Goal: Information Seeking & Learning: Learn about a topic

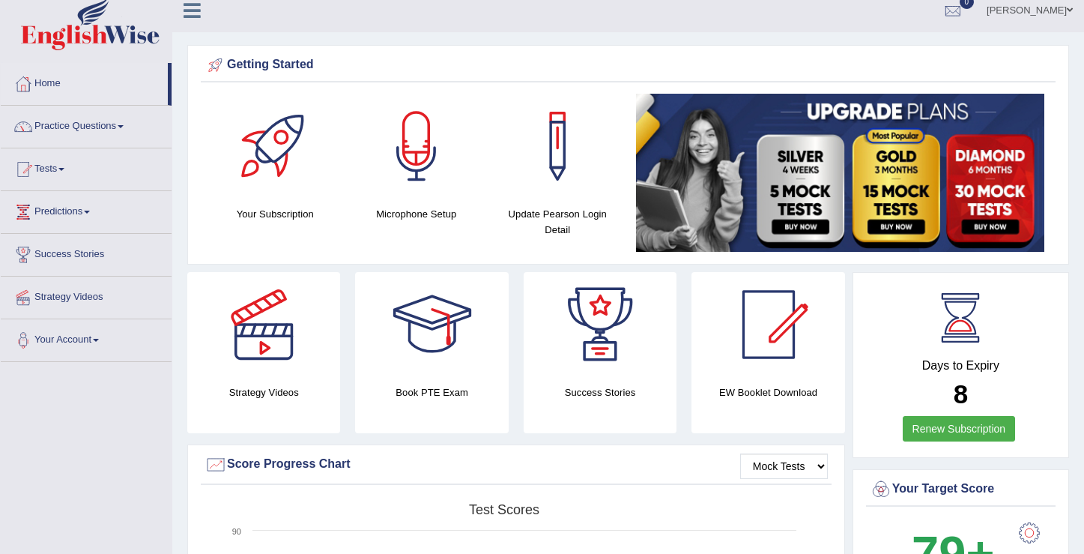
scroll to position [12, 0]
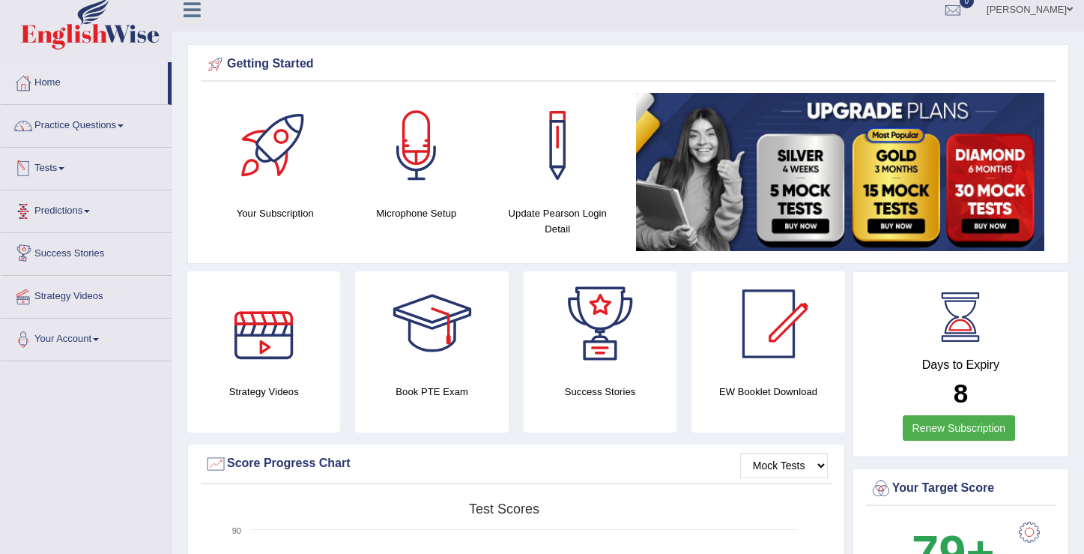
click at [64, 168] on span at bounding box center [61, 168] width 6 height 3
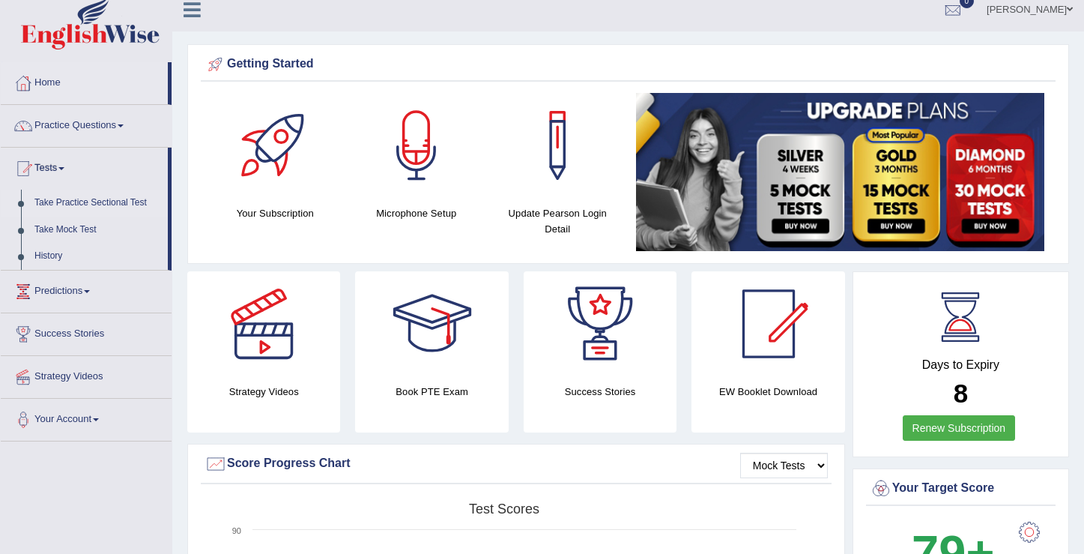
click at [82, 206] on link "Take Practice Sectional Test" at bounding box center [98, 203] width 140 height 27
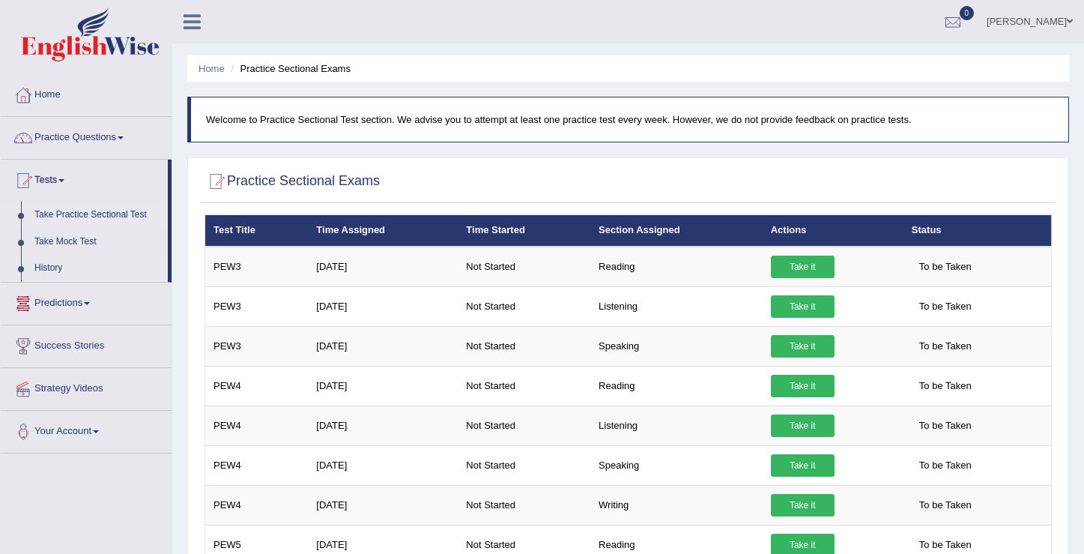
click at [60, 267] on link "History" at bounding box center [98, 268] width 140 height 27
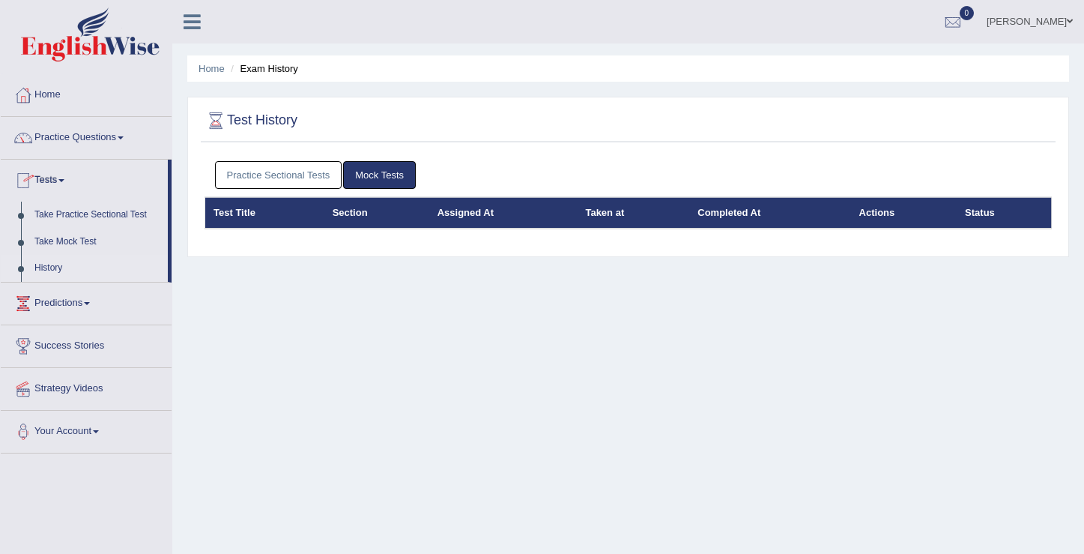
click at [56, 268] on link "History" at bounding box center [98, 268] width 140 height 27
click at [77, 212] on link "Take Practice Sectional Test" at bounding box center [98, 215] width 140 height 27
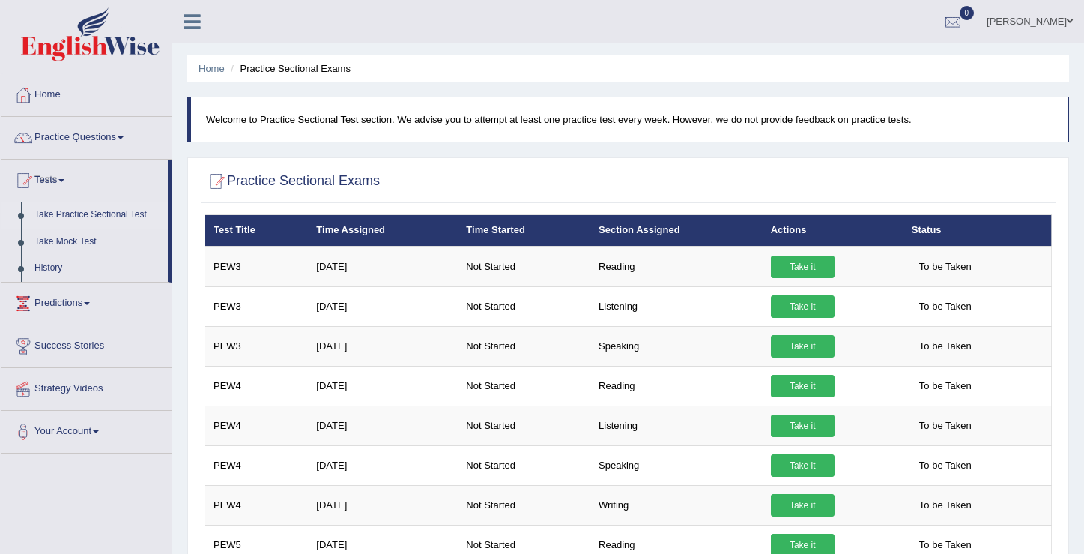
click at [279, 66] on li "Practice Sectional Exams" at bounding box center [289, 68] width 124 height 14
click at [90, 303] on span at bounding box center [87, 303] width 6 height 3
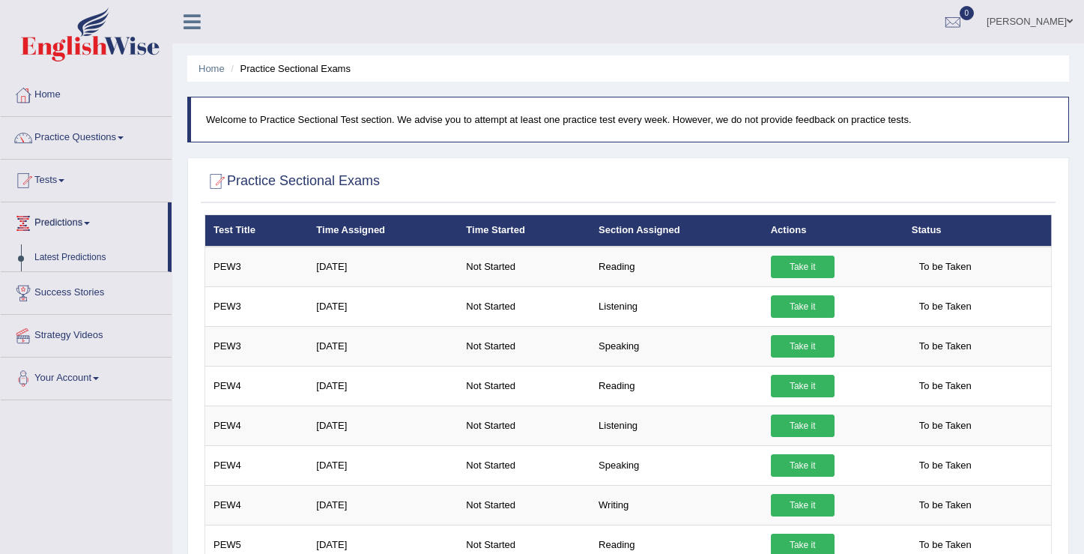
click at [102, 297] on link "Success Stories" at bounding box center [86, 290] width 171 height 37
click at [102, 305] on link "Strategy Videos" at bounding box center [86, 306] width 171 height 37
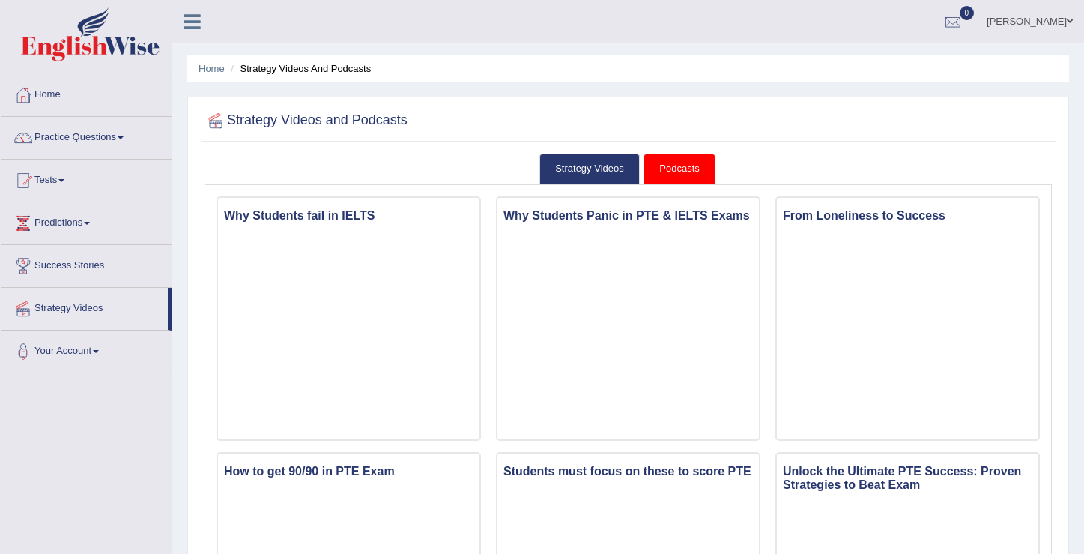
click at [100, 352] on link "Your Account" at bounding box center [86, 348] width 171 height 37
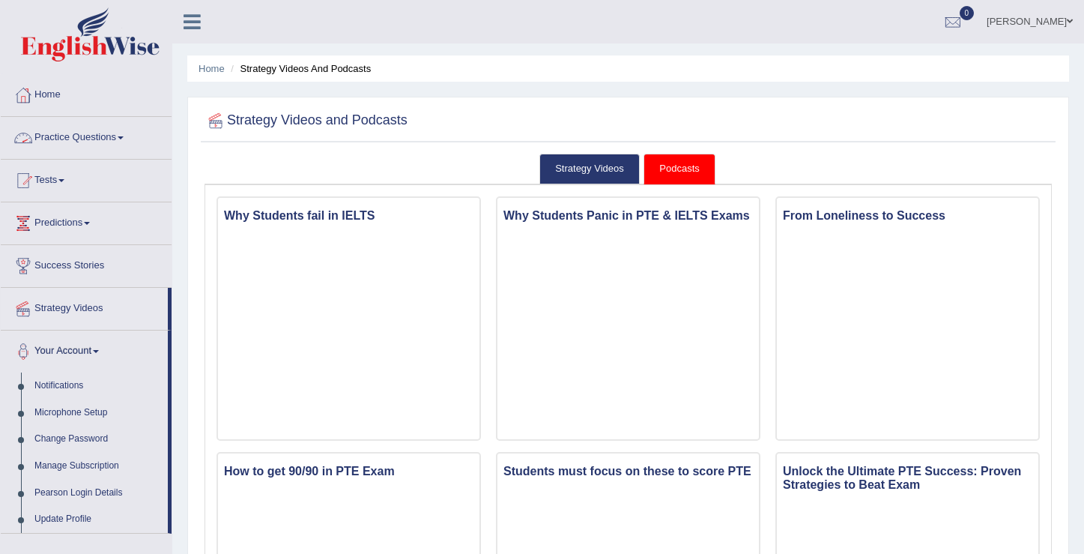
click at [86, 143] on link "Practice Questions" at bounding box center [86, 135] width 171 height 37
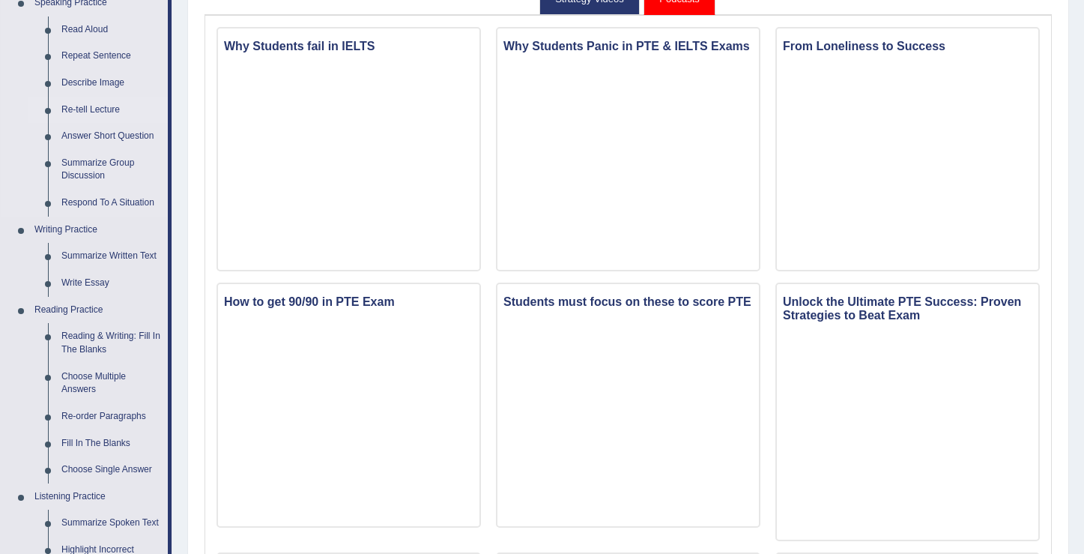
scroll to position [169, 0]
click at [99, 80] on link "Describe Image" at bounding box center [111, 83] width 113 height 27
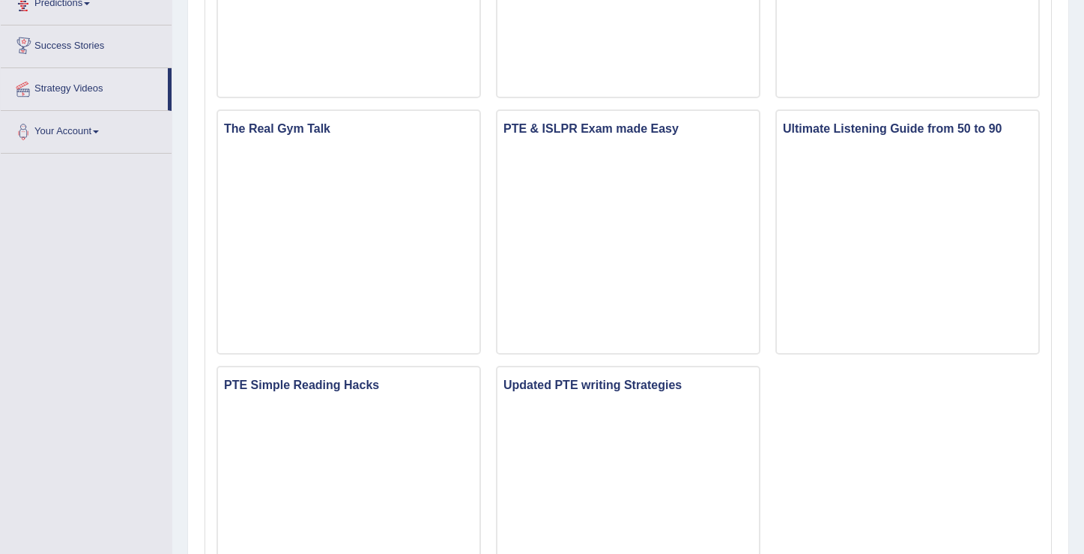
scroll to position [919, 0]
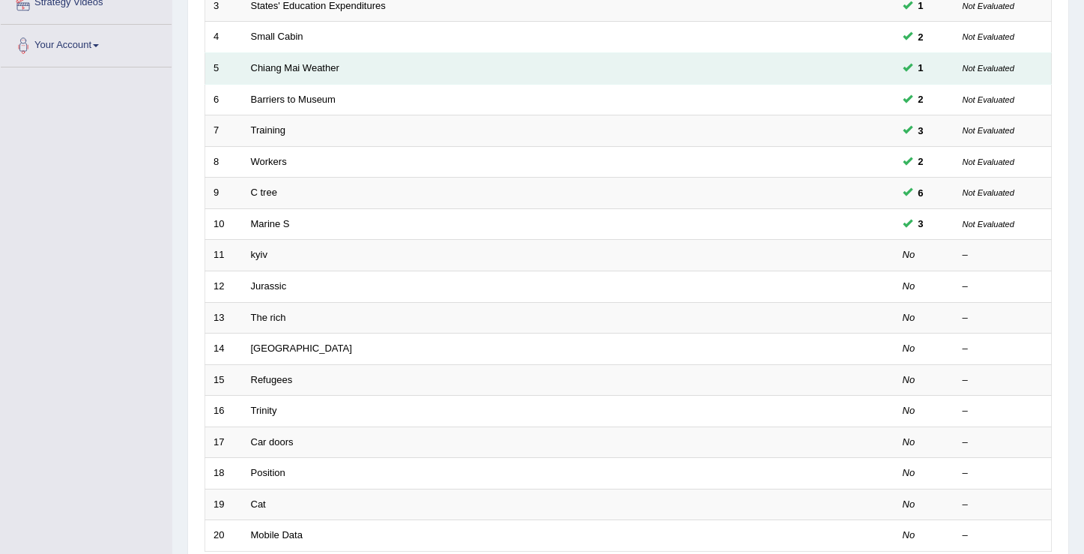
scroll to position [363, 0]
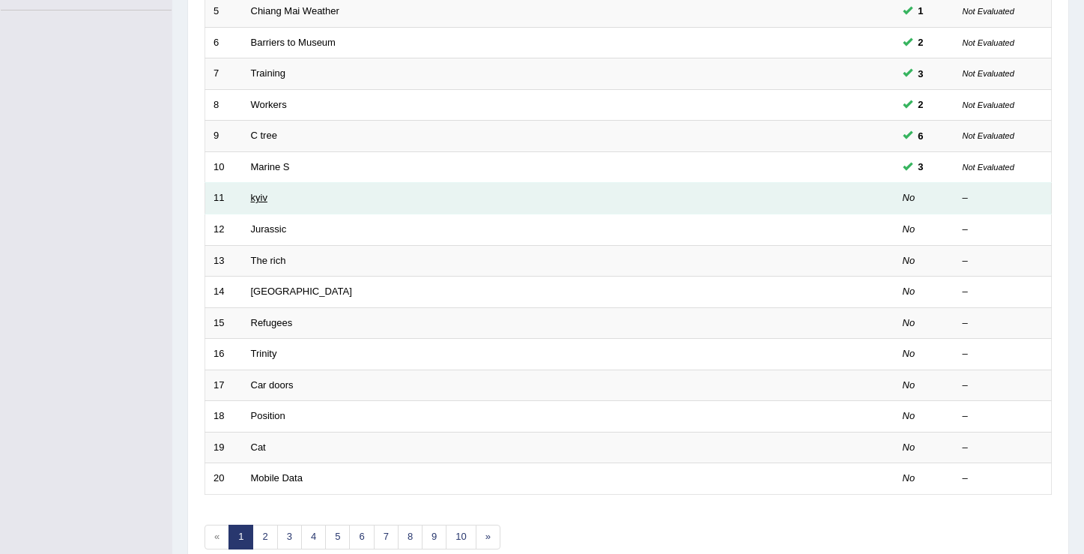
click at [258, 198] on link "kyiv" at bounding box center [259, 197] width 16 height 11
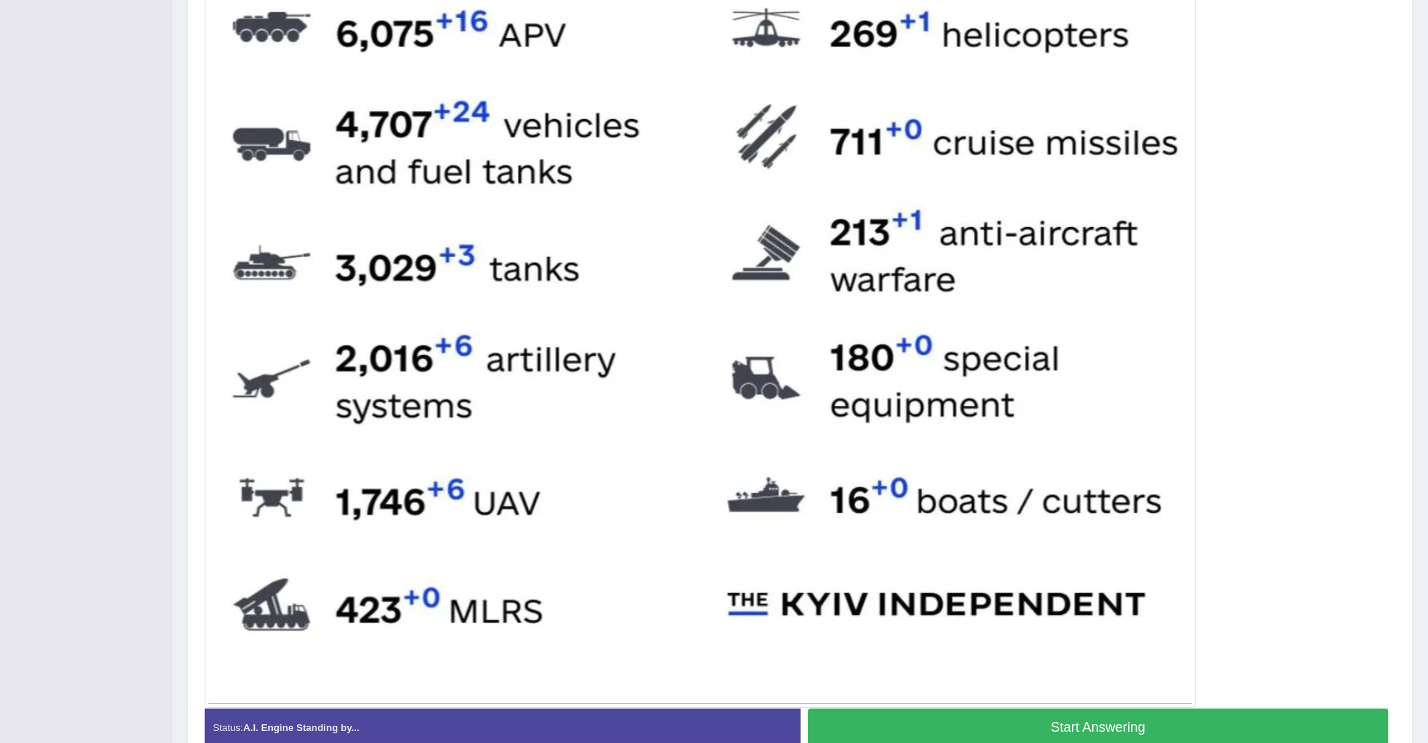
scroll to position [598, 0]
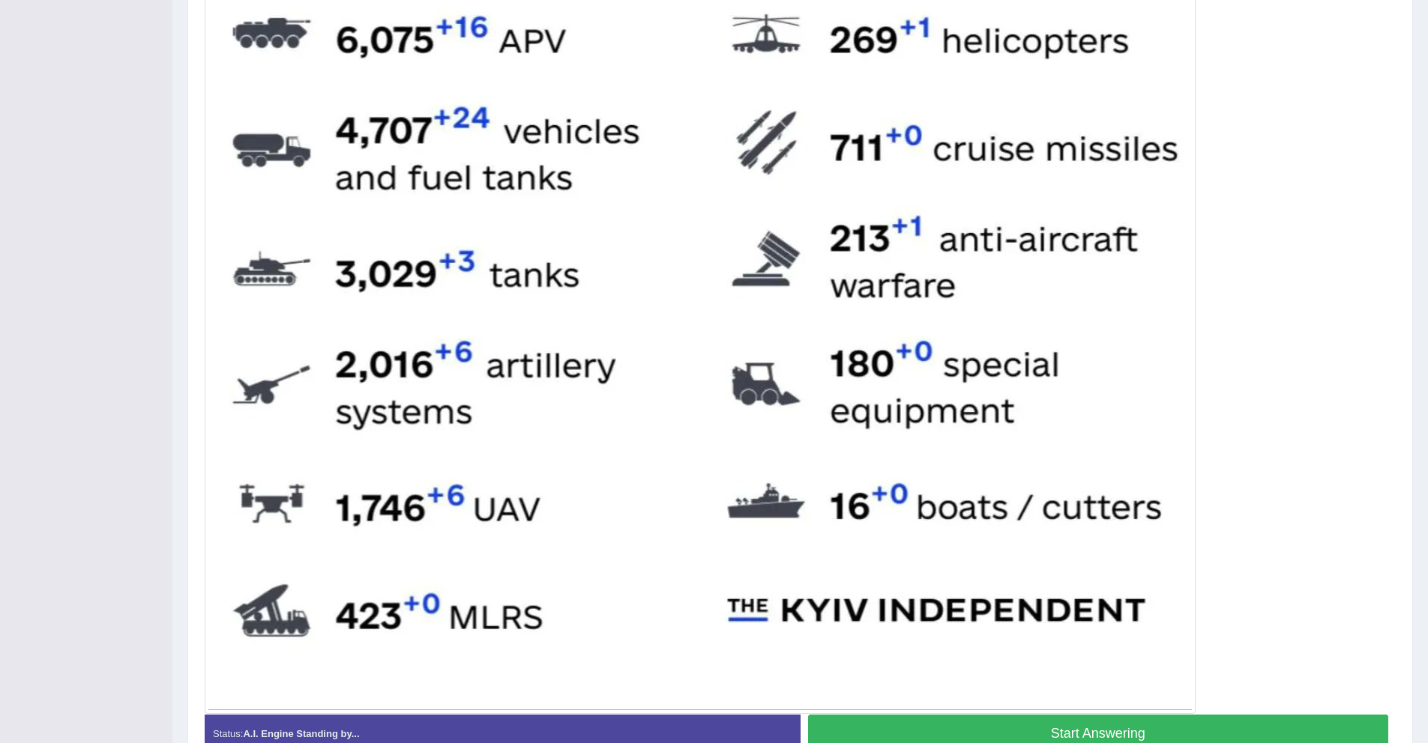
click at [617, 428] on img at bounding box center [699, 217] width 983 height 986
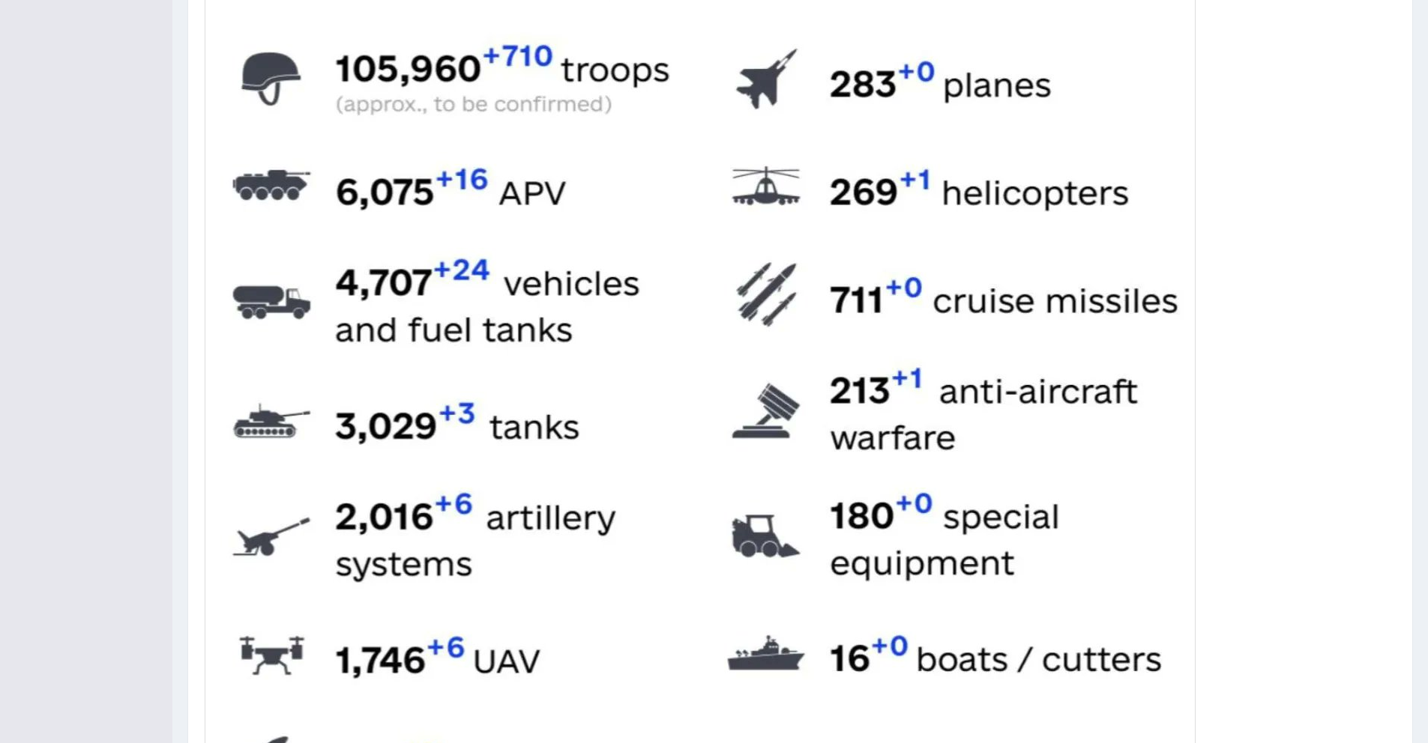
scroll to position [208, 0]
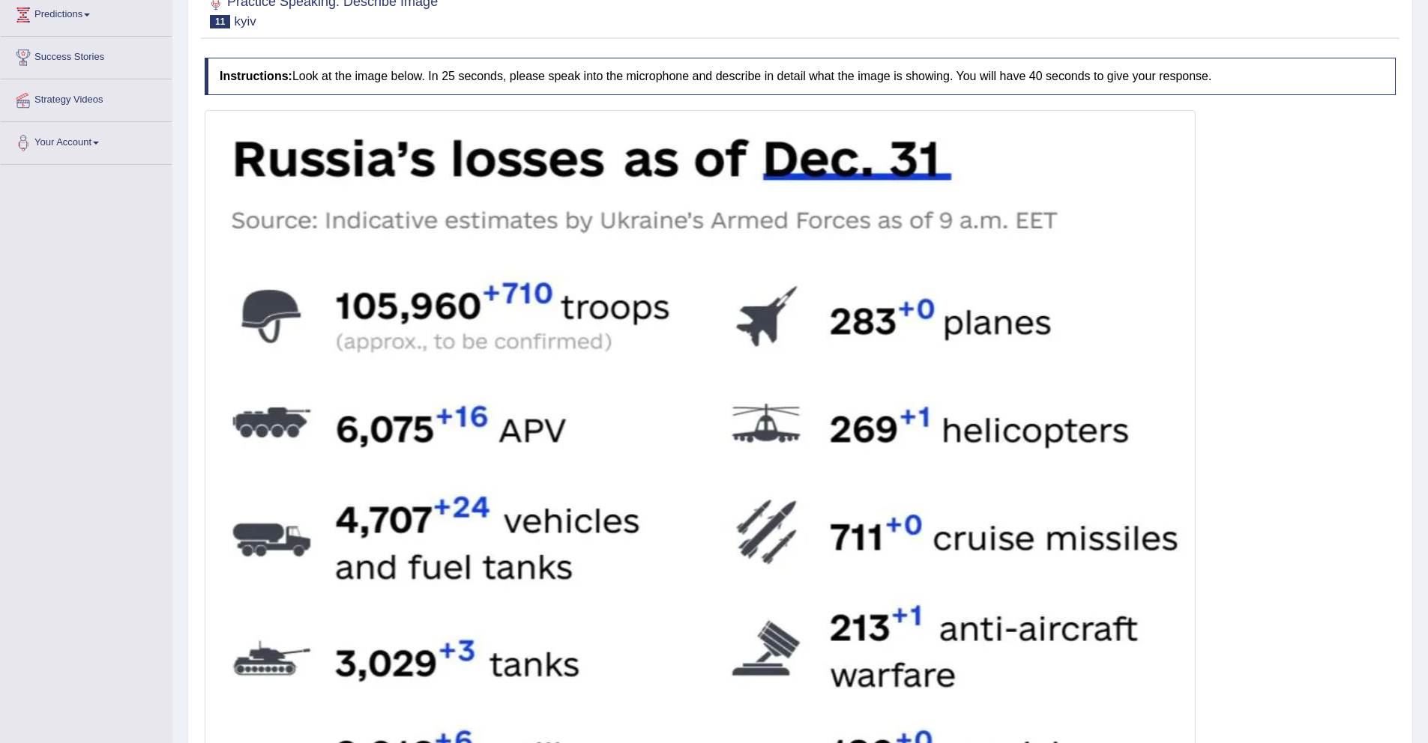
click at [205, 292] on div at bounding box center [700, 607] width 991 height 994
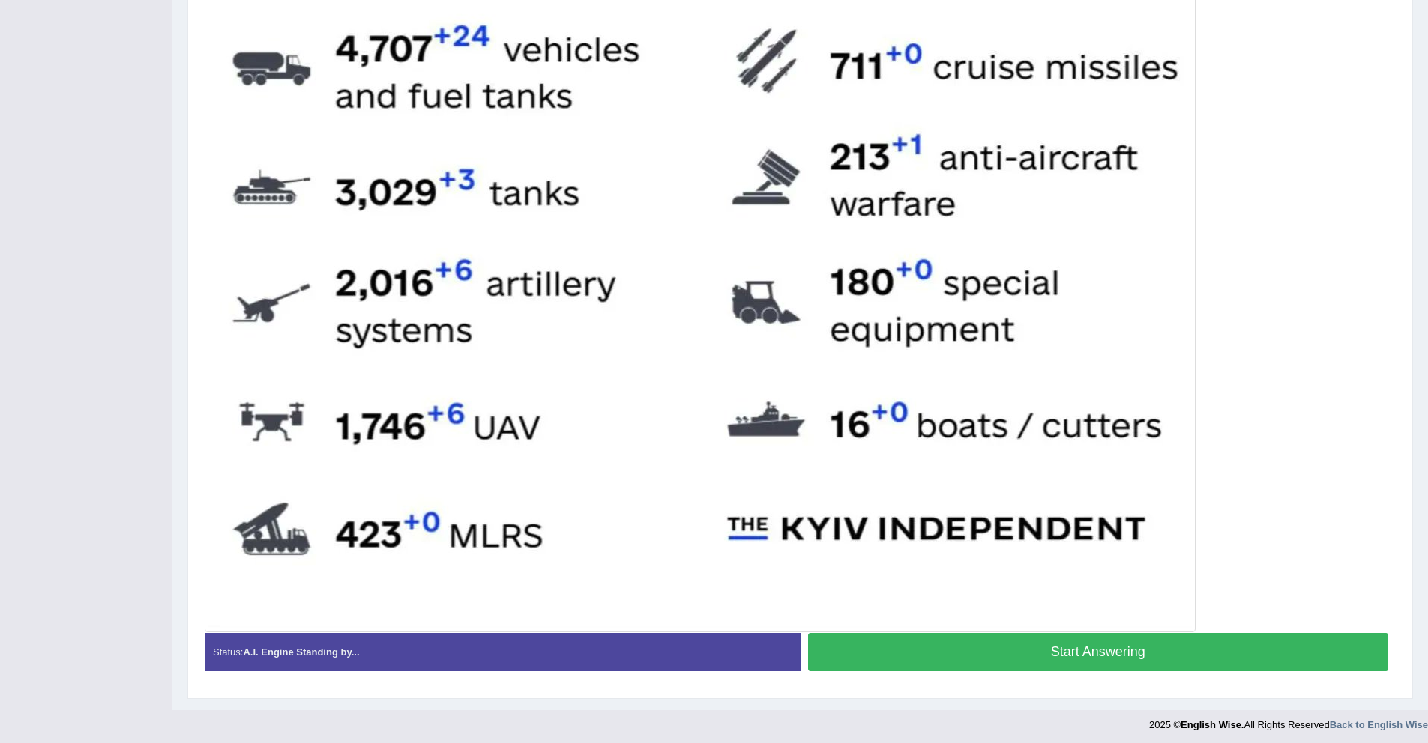
scroll to position [685, 0]
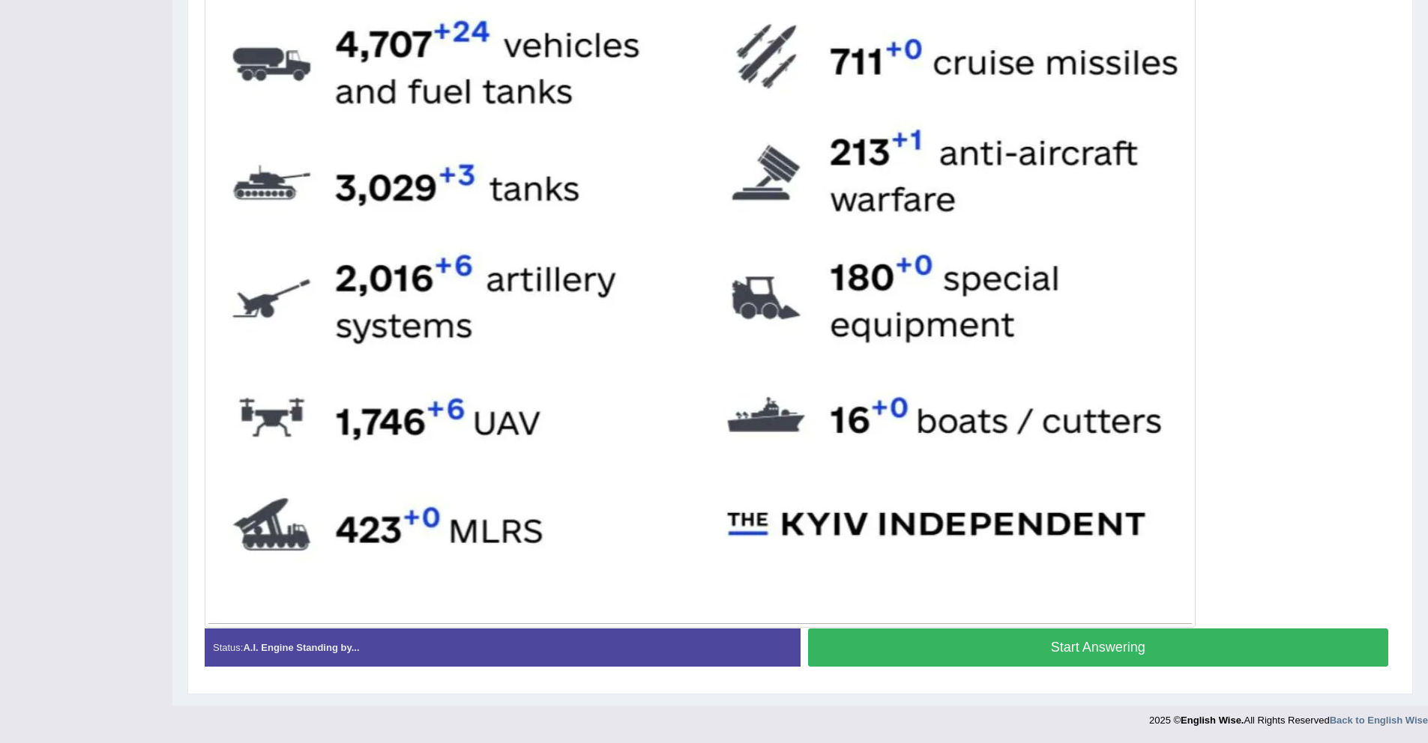
drag, startPoint x: 1171, startPoint y: 677, endPoint x: 1120, endPoint y: 689, distance: 53.3
click at [1051, 553] on button "Start Answering" at bounding box center [1098, 648] width 581 height 38
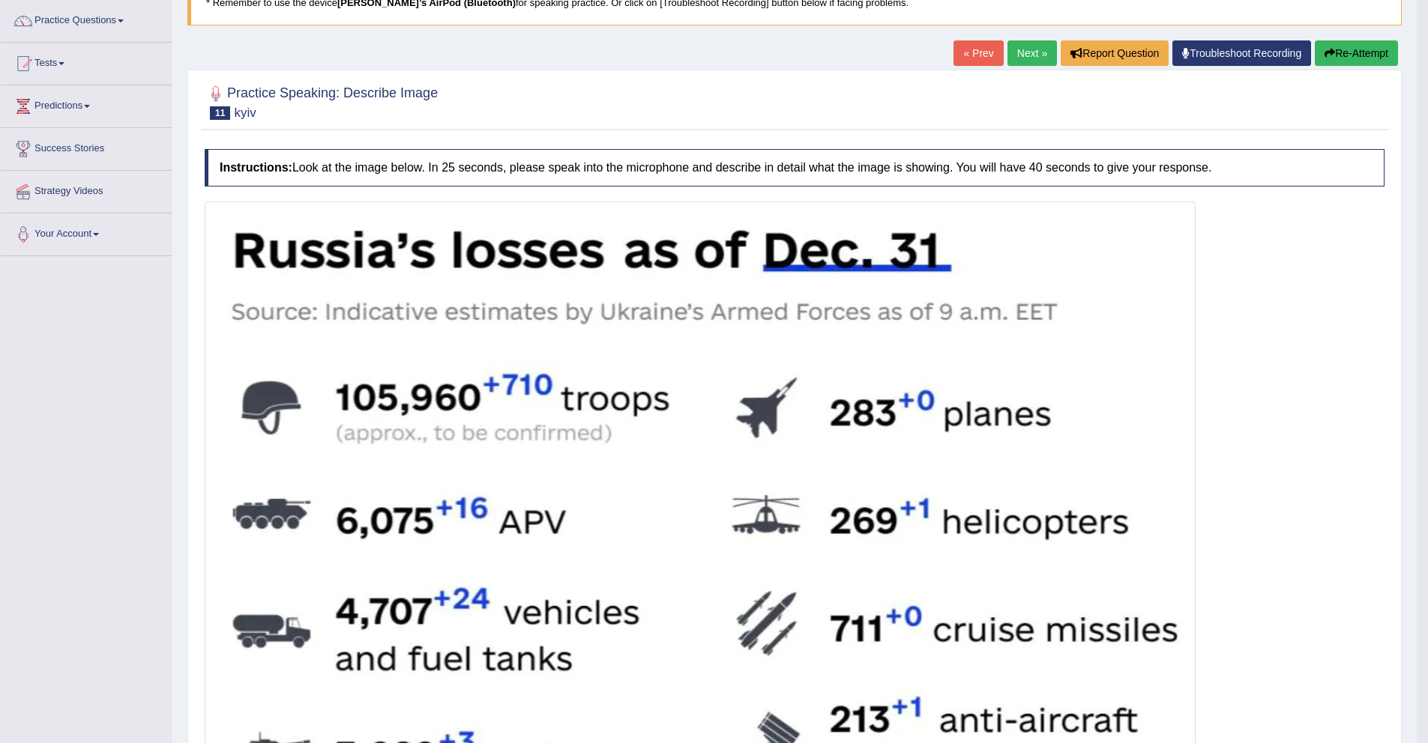
scroll to position [0, 0]
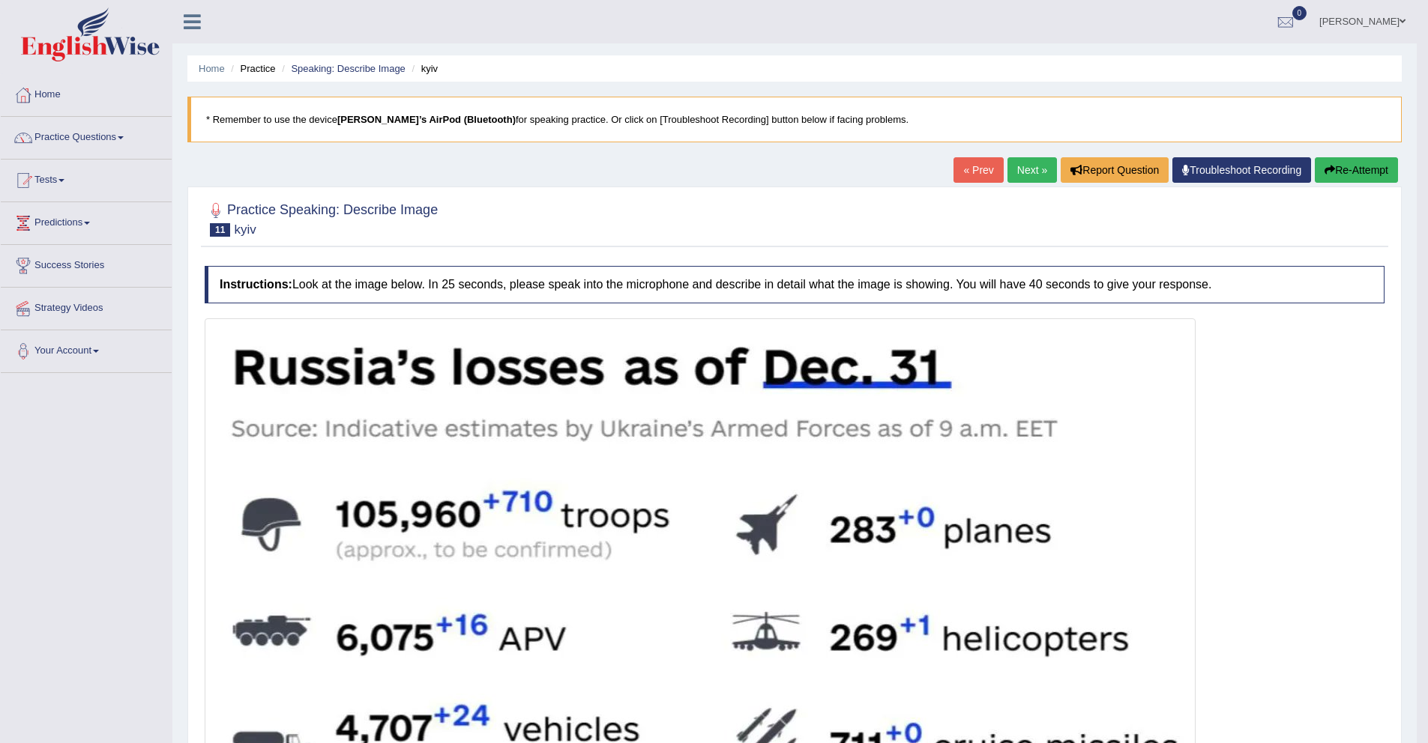
click at [1084, 175] on button "Re-Attempt" at bounding box center [1355, 169] width 83 height 25
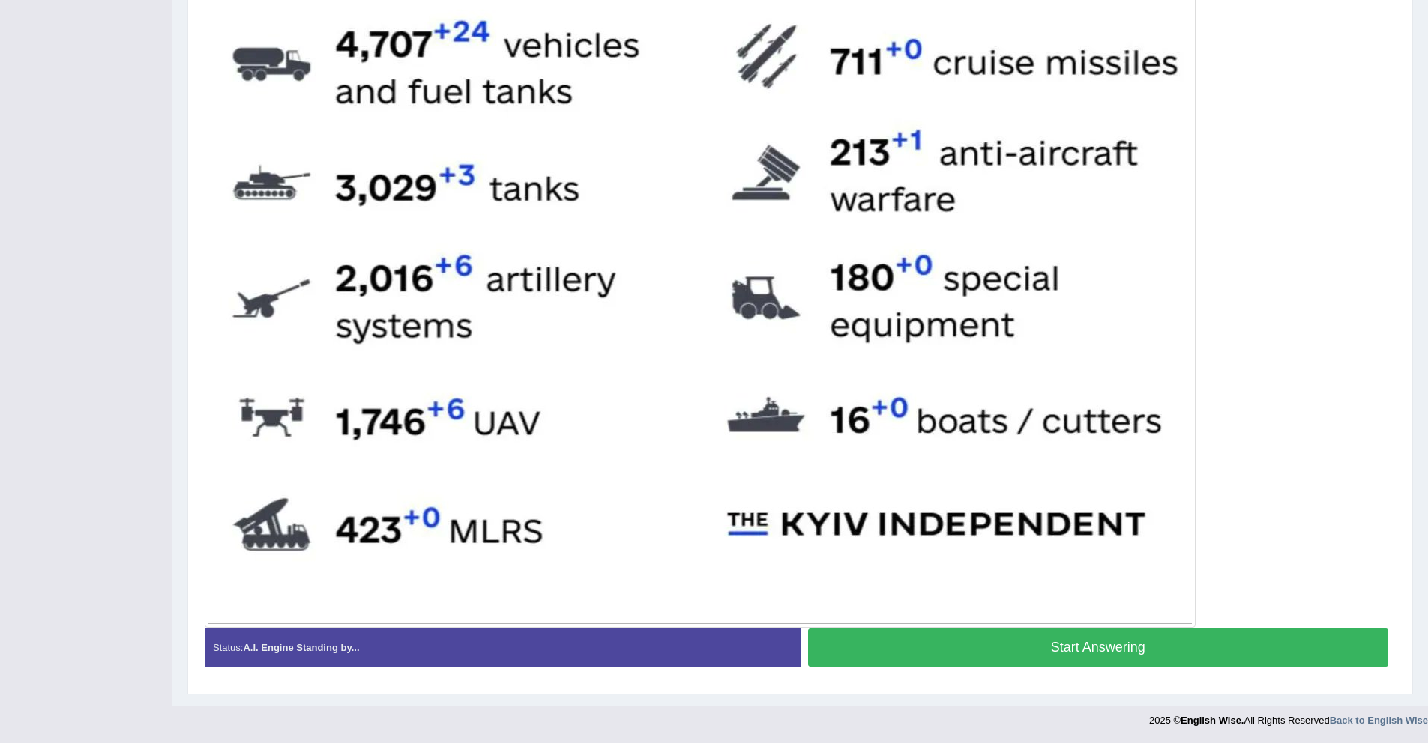
click at [1049, 644] on button "Start Answering" at bounding box center [1098, 648] width 581 height 38
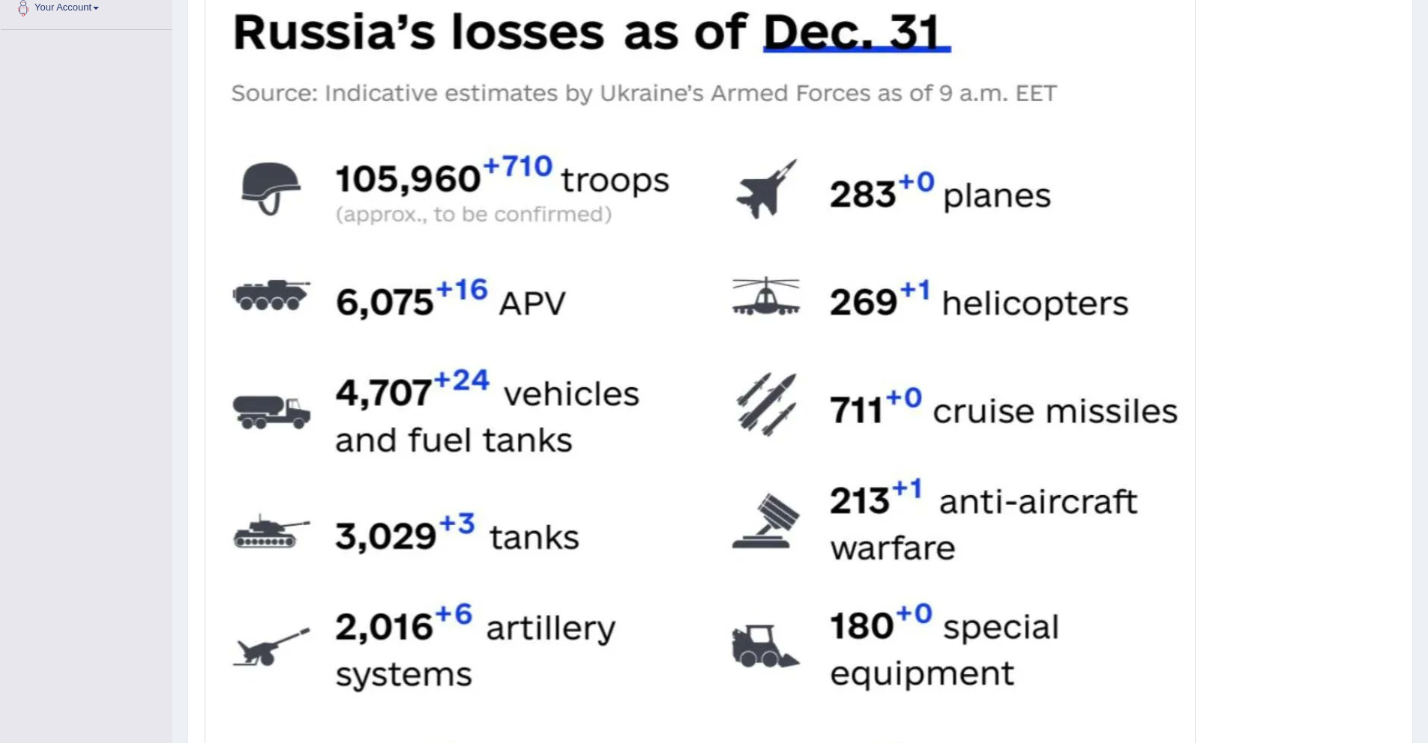
scroll to position [676, 0]
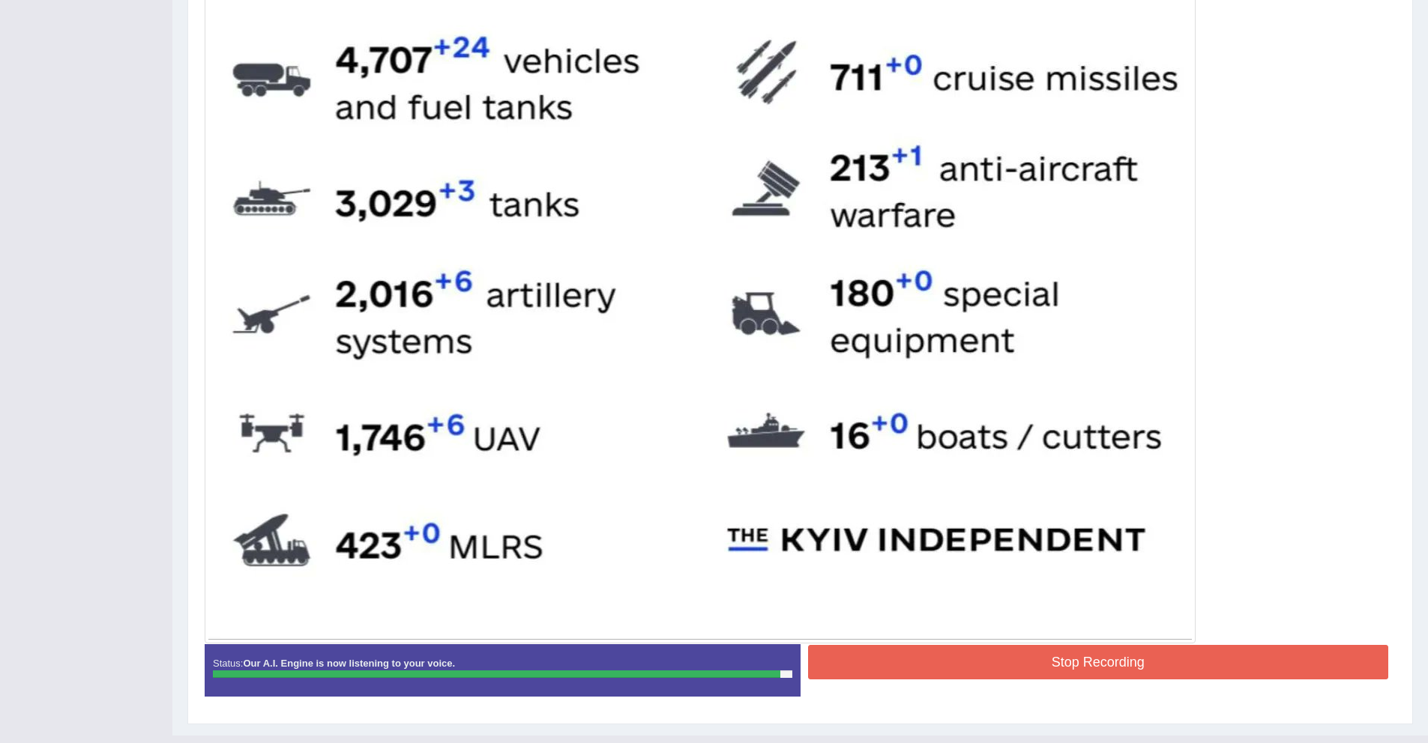
click at [985, 653] on button "Stop Recording" at bounding box center [1098, 662] width 581 height 34
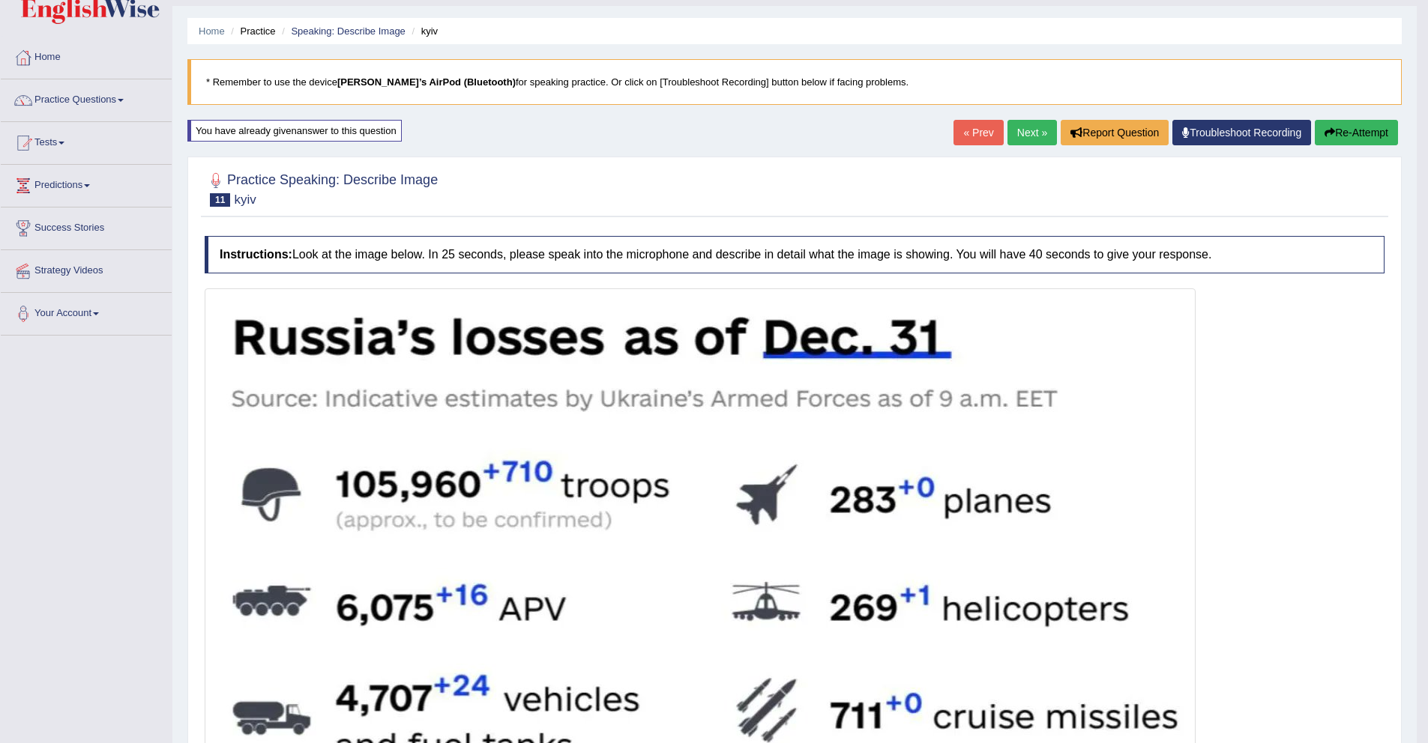
scroll to position [0, 0]
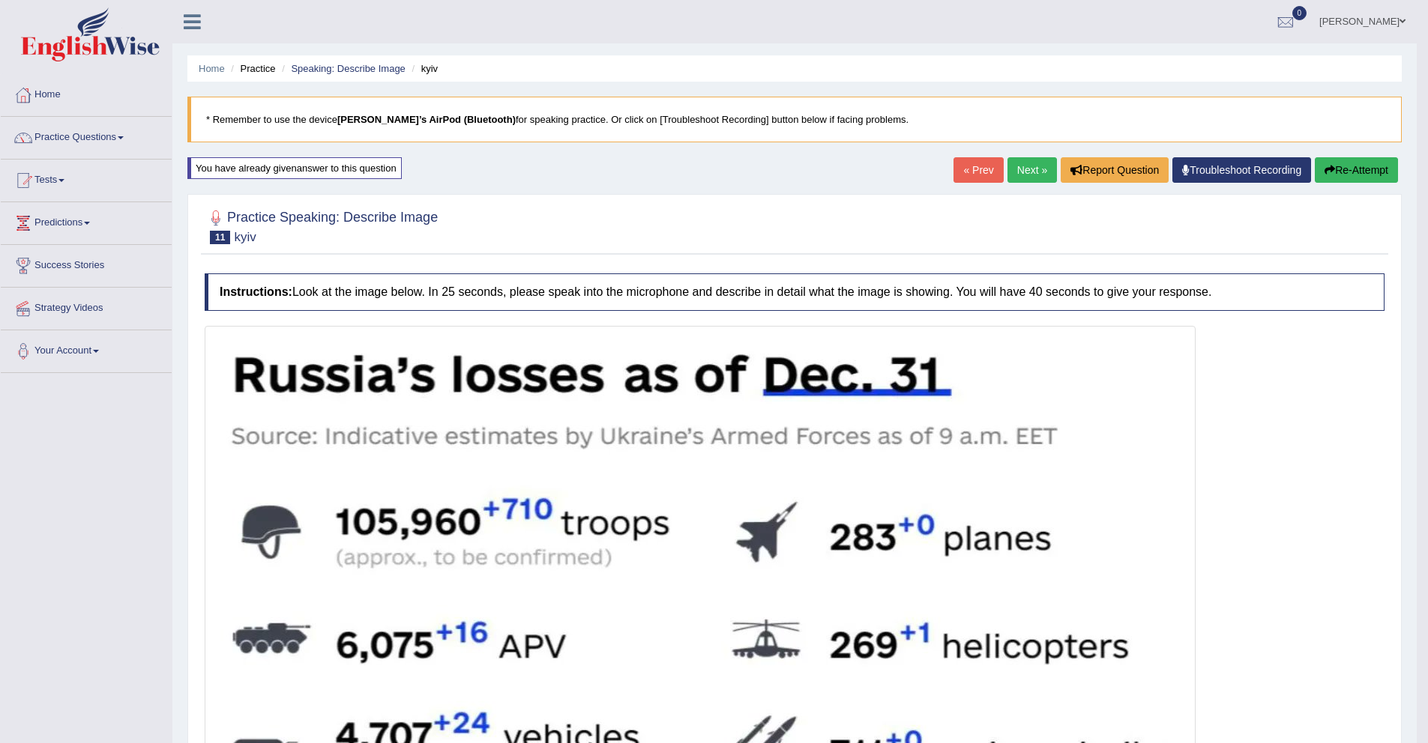
click at [1026, 176] on link "Next »" at bounding box center [1031, 169] width 49 height 25
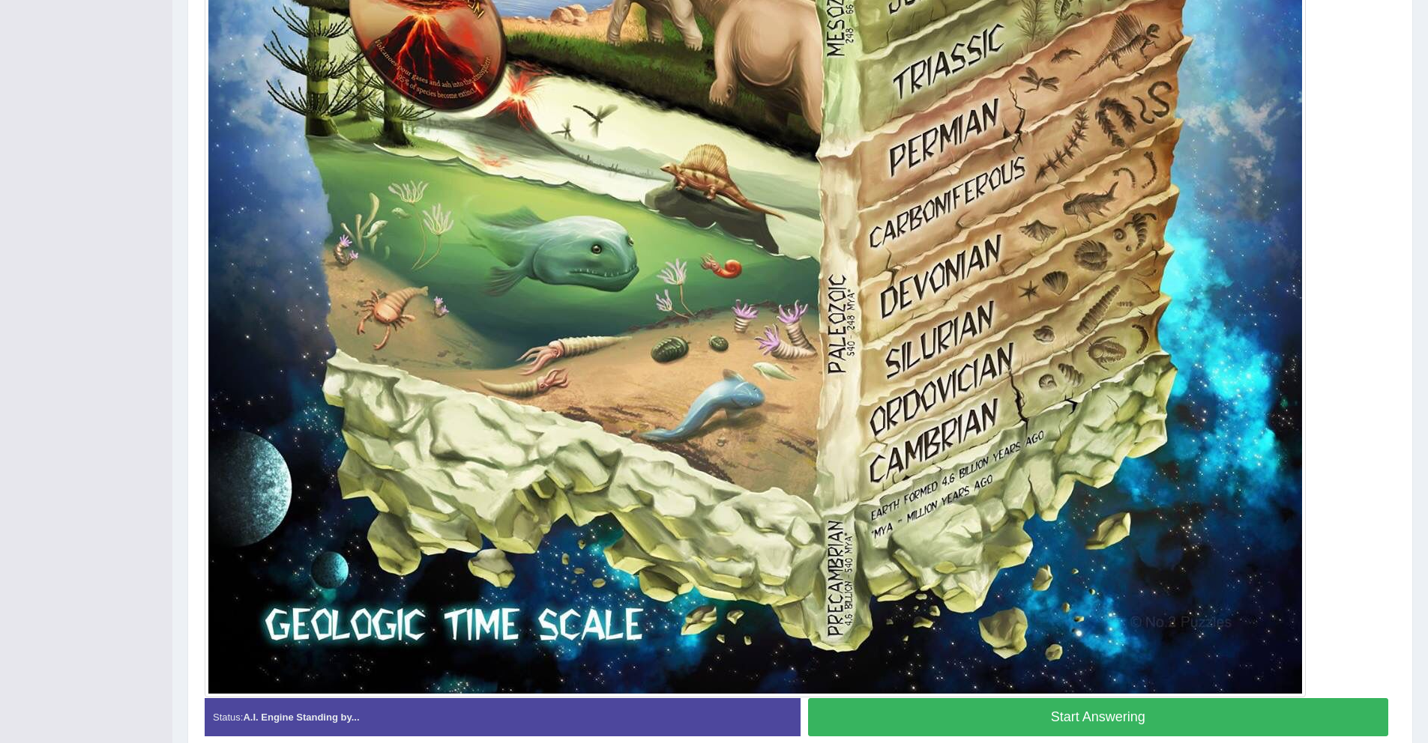
scroll to position [1233, 0]
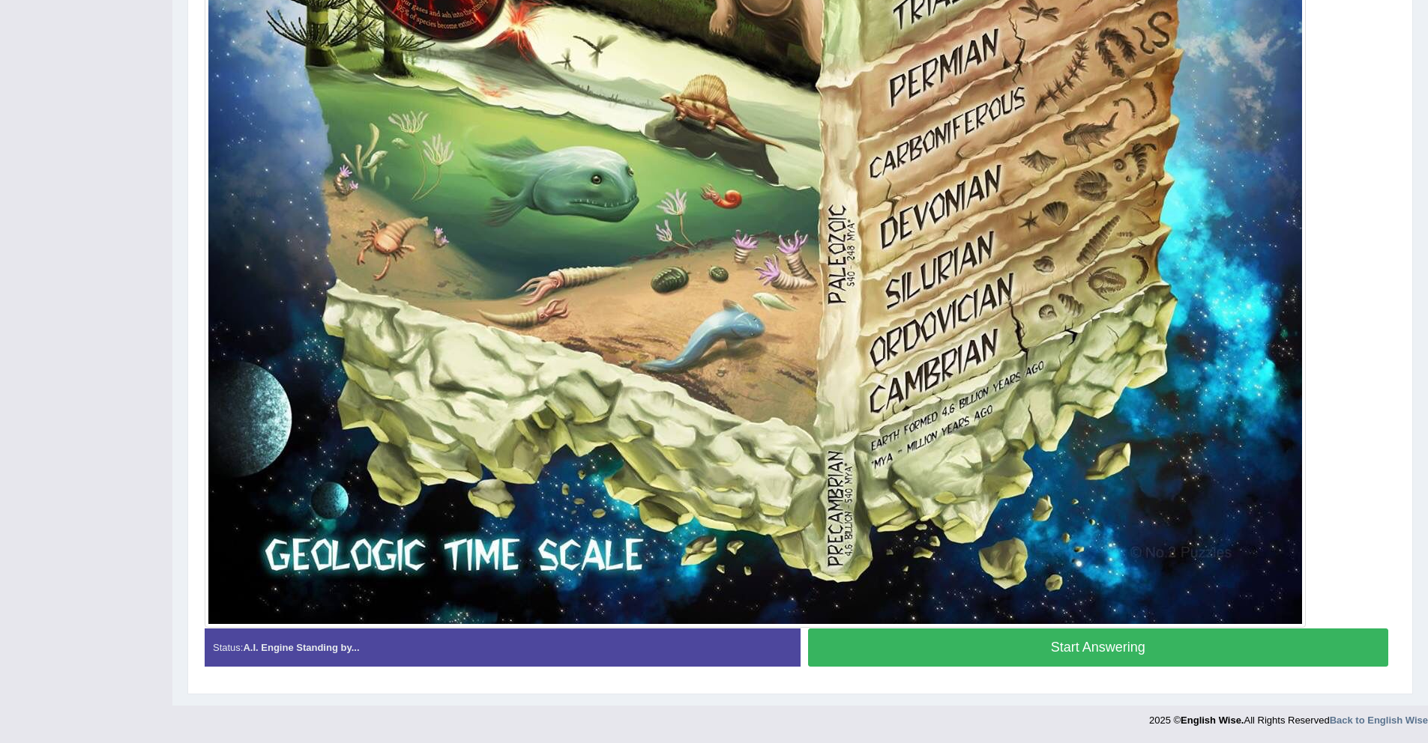
click at [1087, 655] on button "Start Answering" at bounding box center [1098, 648] width 581 height 38
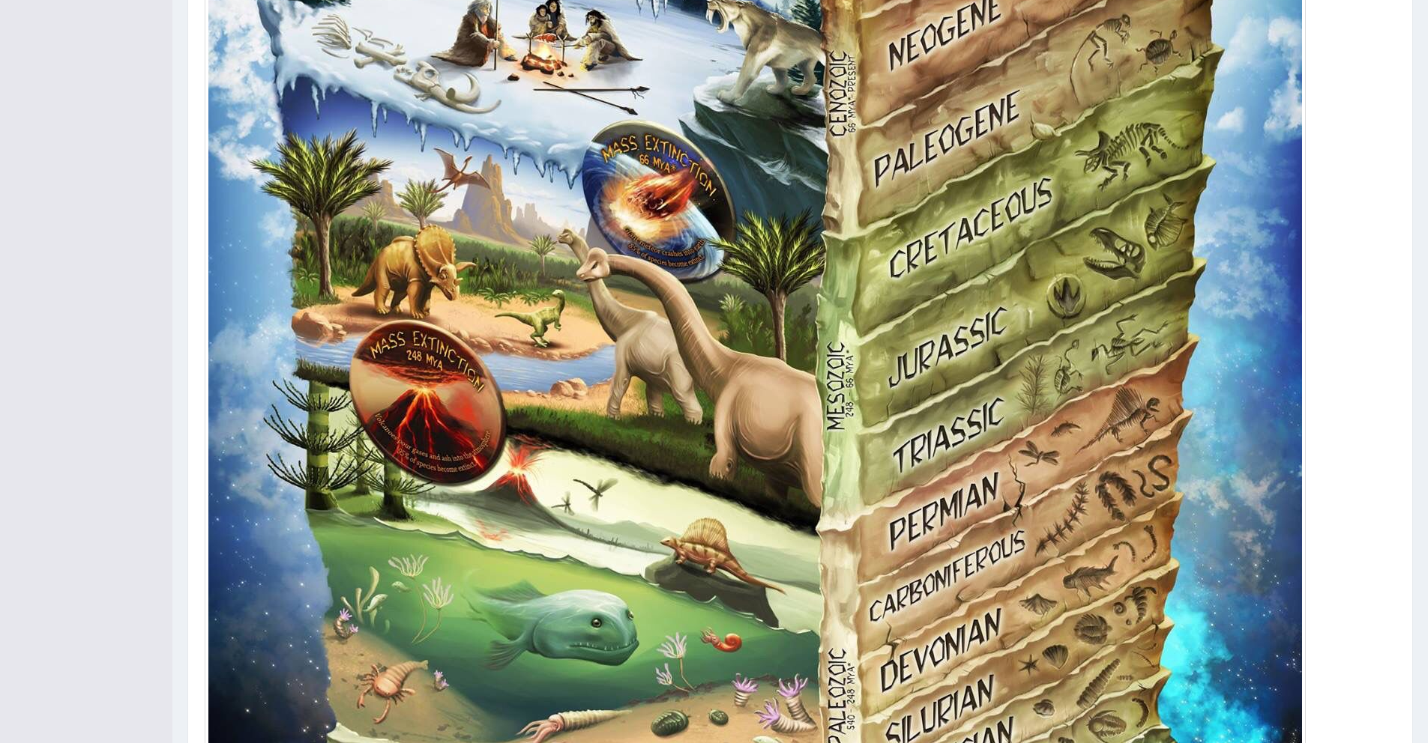
scroll to position [1248, 0]
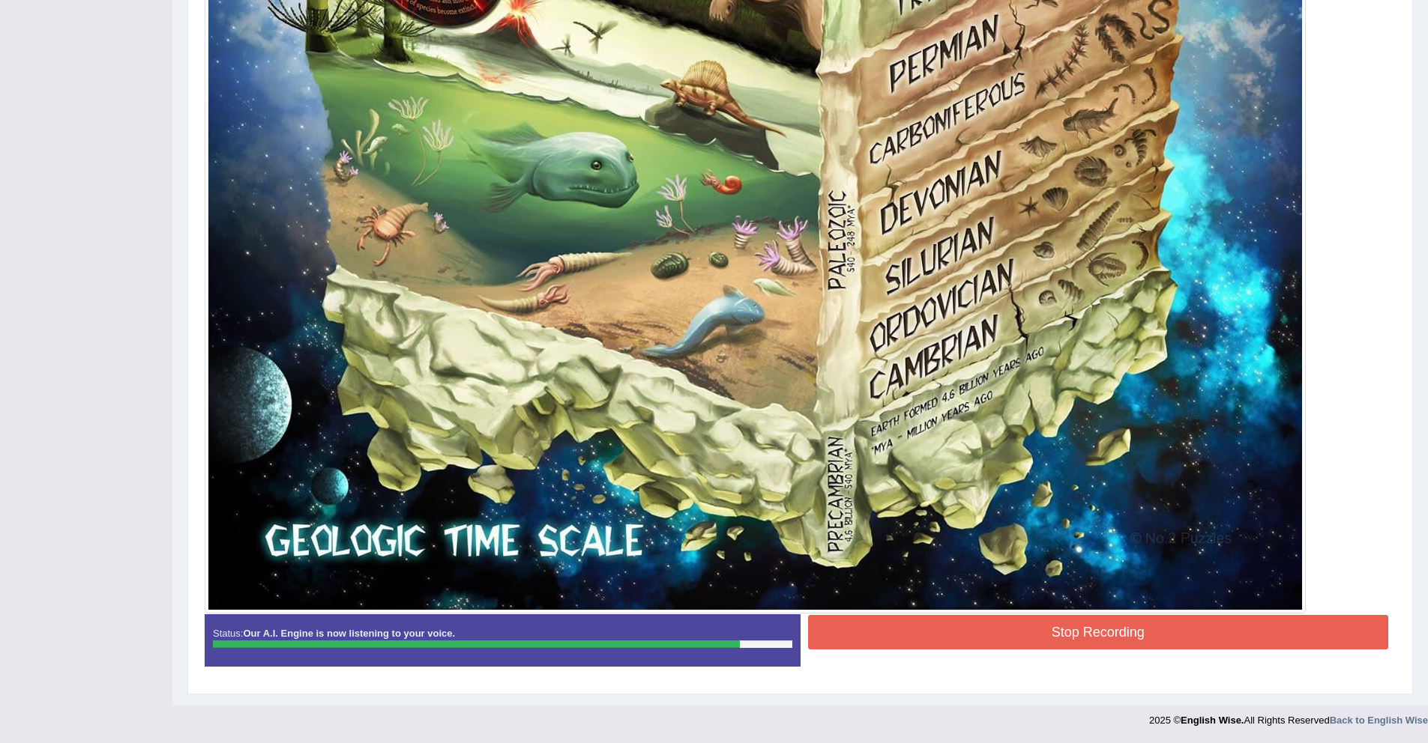
click at [1045, 626] on button "Stop Recording" at bounding box center [1098, 632] width 581 height 34
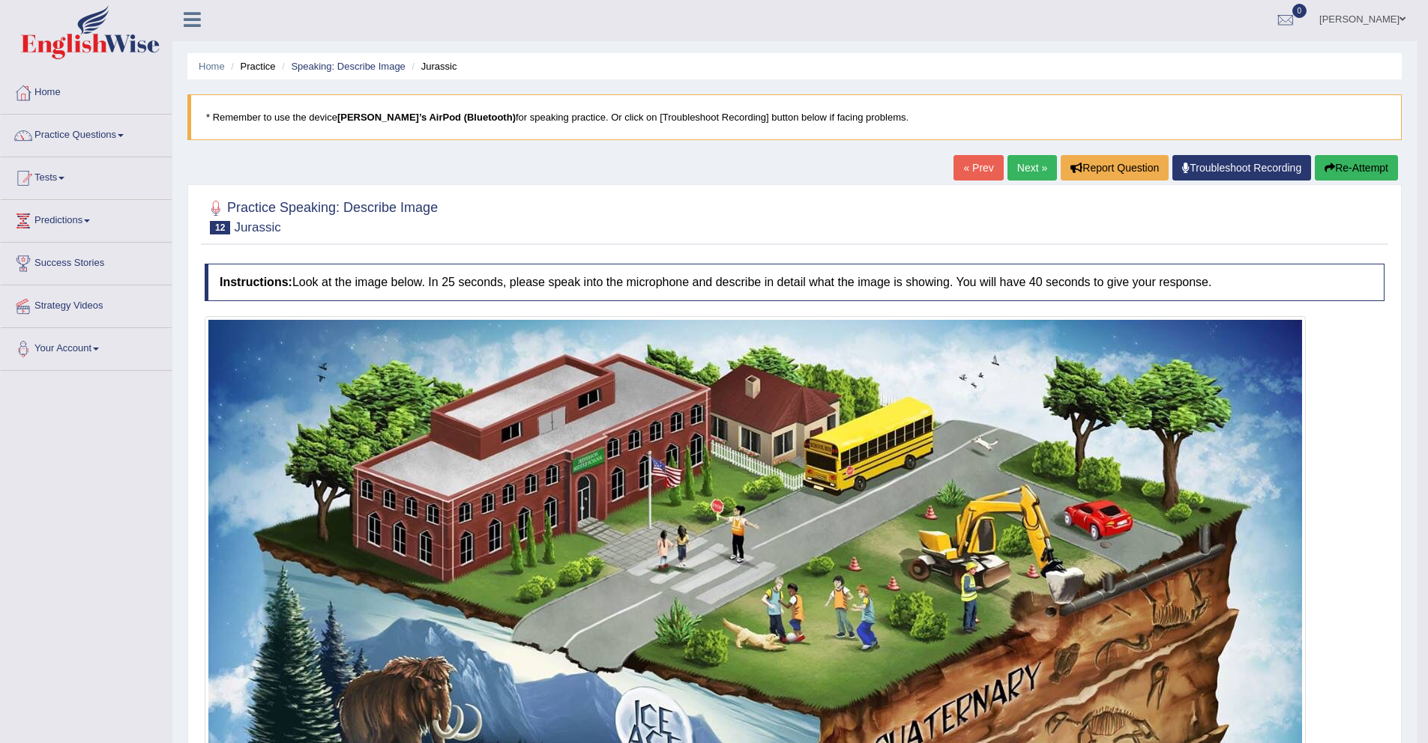
scroll to position [0, 0]
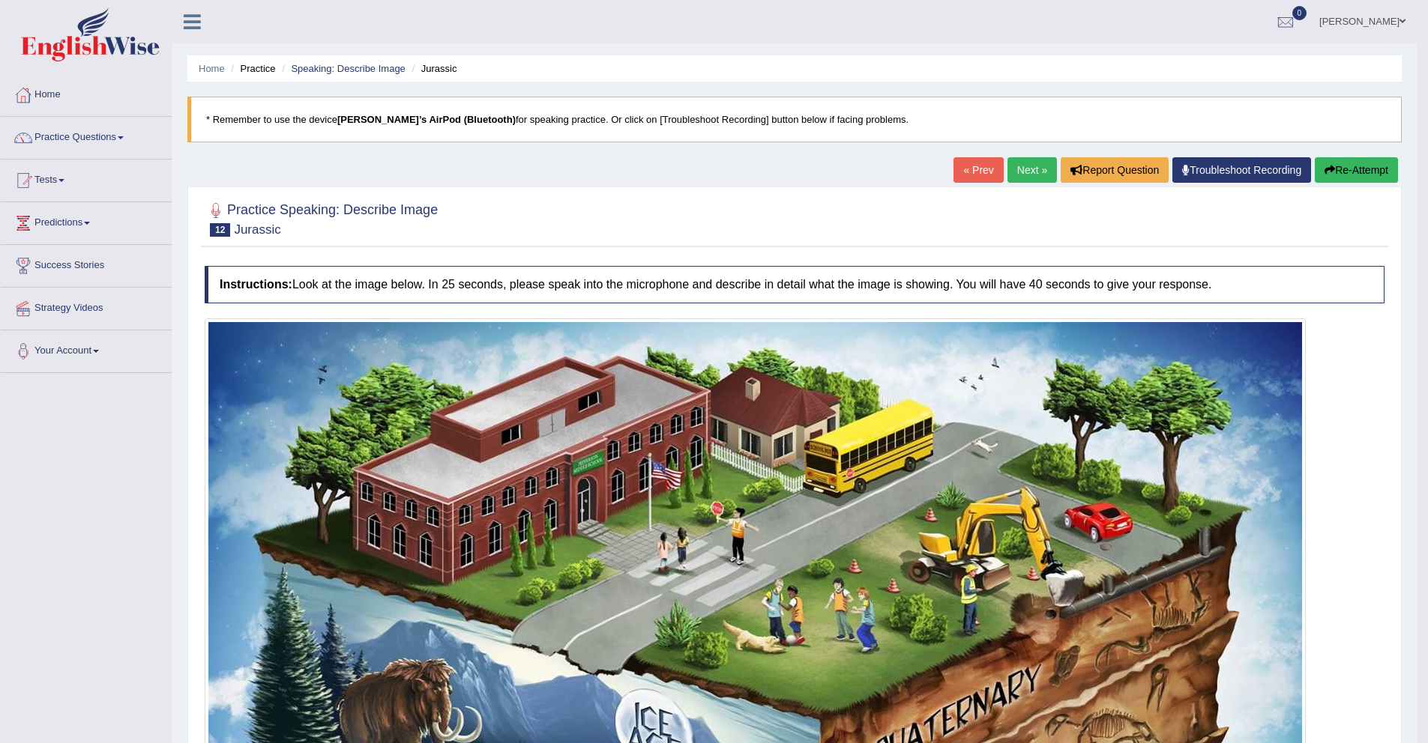
click at [1019, 172] on link "Next »" at bounding box center [1031, 169] width 49 height 25
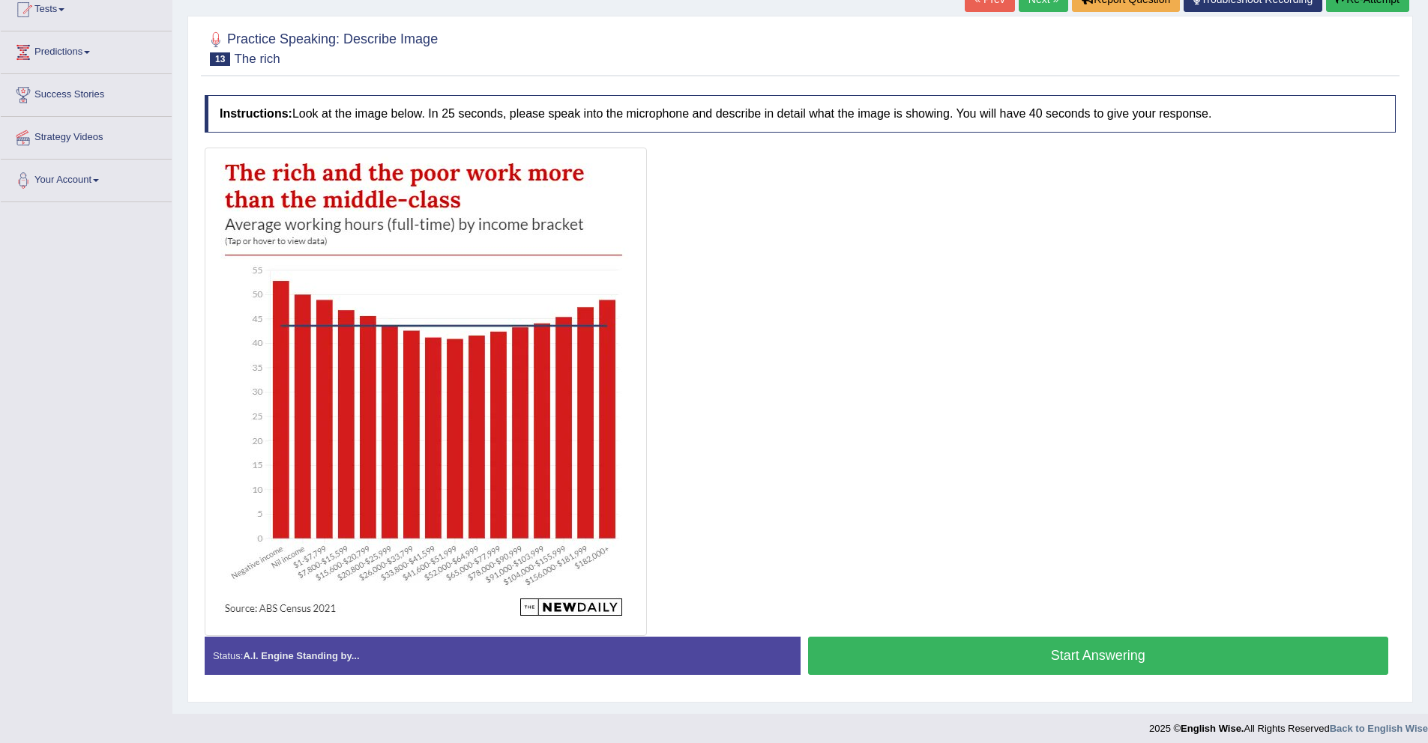
scroll to position [180, 0]
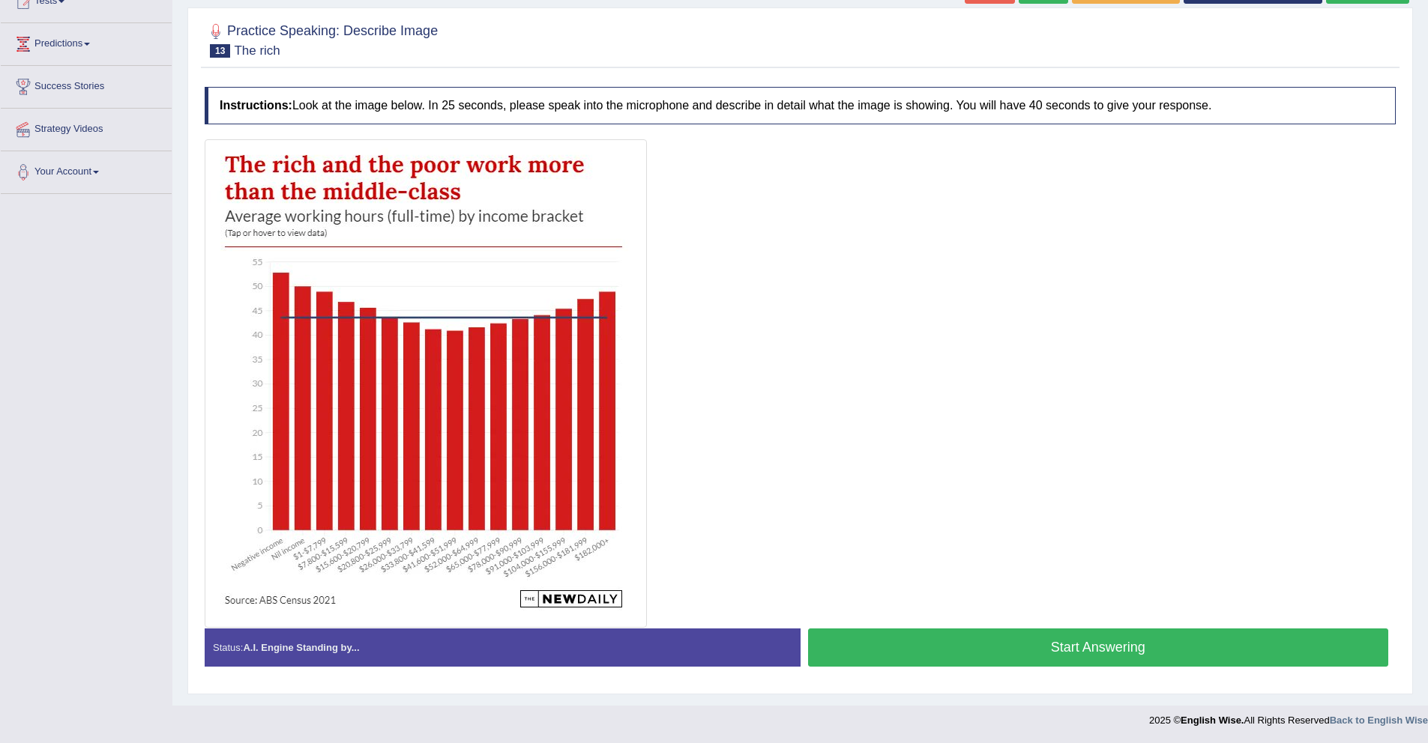
click at [1063, 647] on button "Start Answering" at bounding box center [1098, 648] width 581 height 38
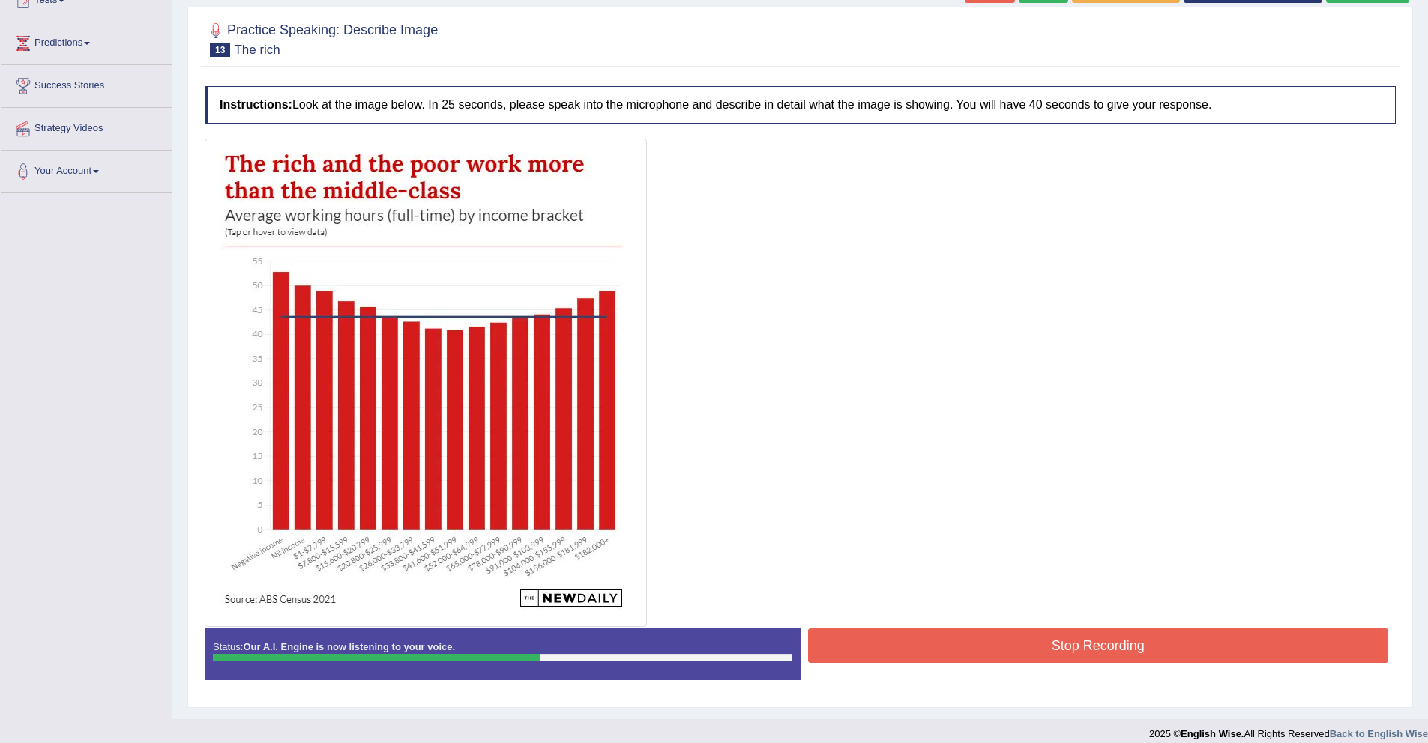
click at [1071, 649] on button "Stop Recording" at bounding box center [1098, 646] width 581 height 34
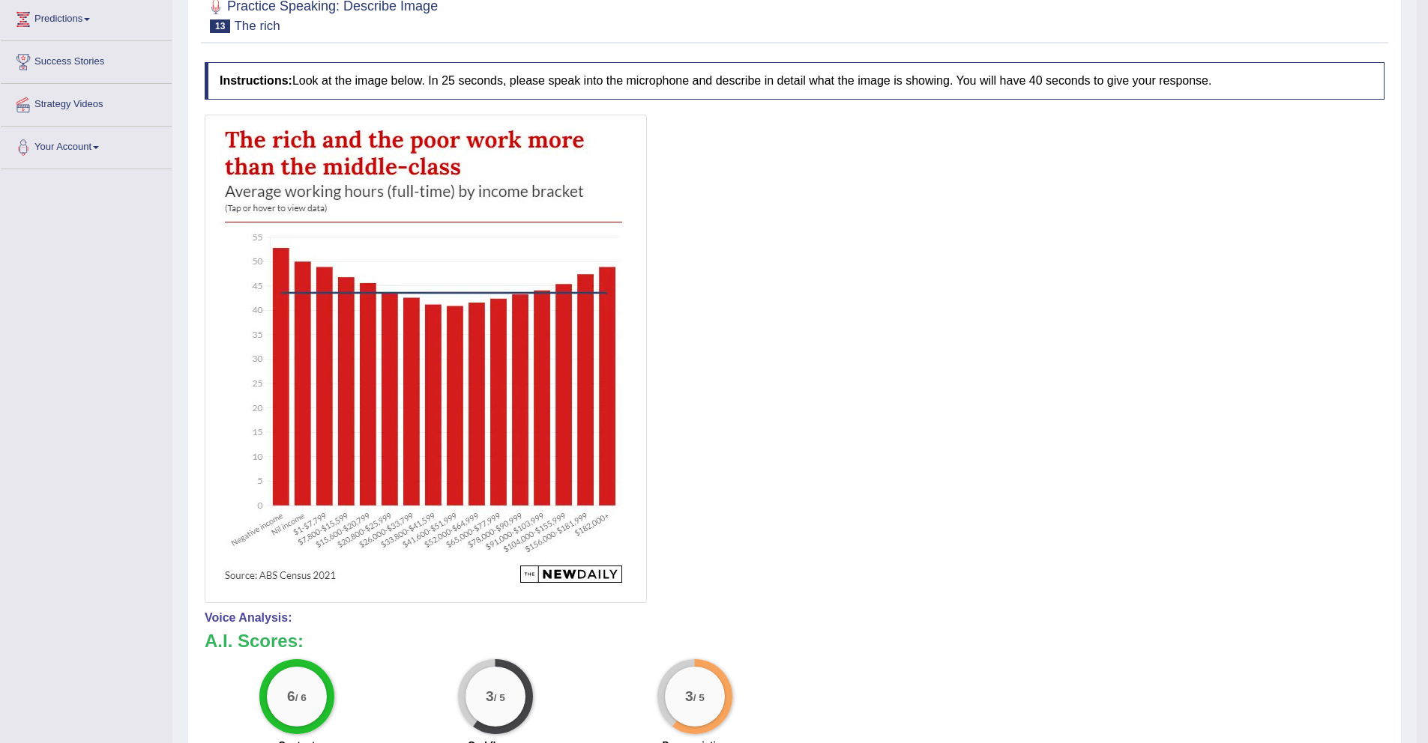
scroll to position [194, 0]
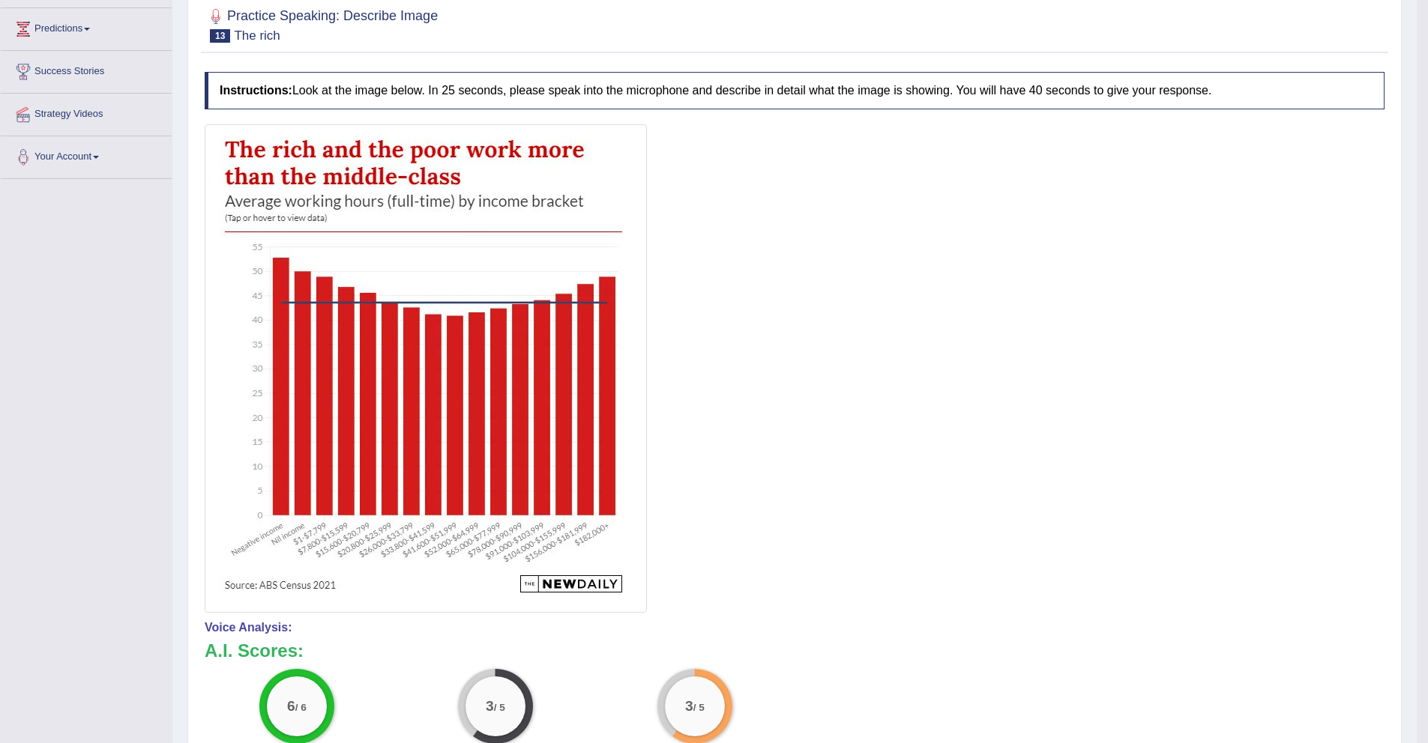
click at [306, 219] on img at bounding box center [425, 368] width 435 height 481
drag, startPoint x: 340, startPoint y: 338, endPoint x: 359, endPoint y: 343, distance: 19.5
click at [341, 338] on img at bounding box center [425, 368] width 435 height 481
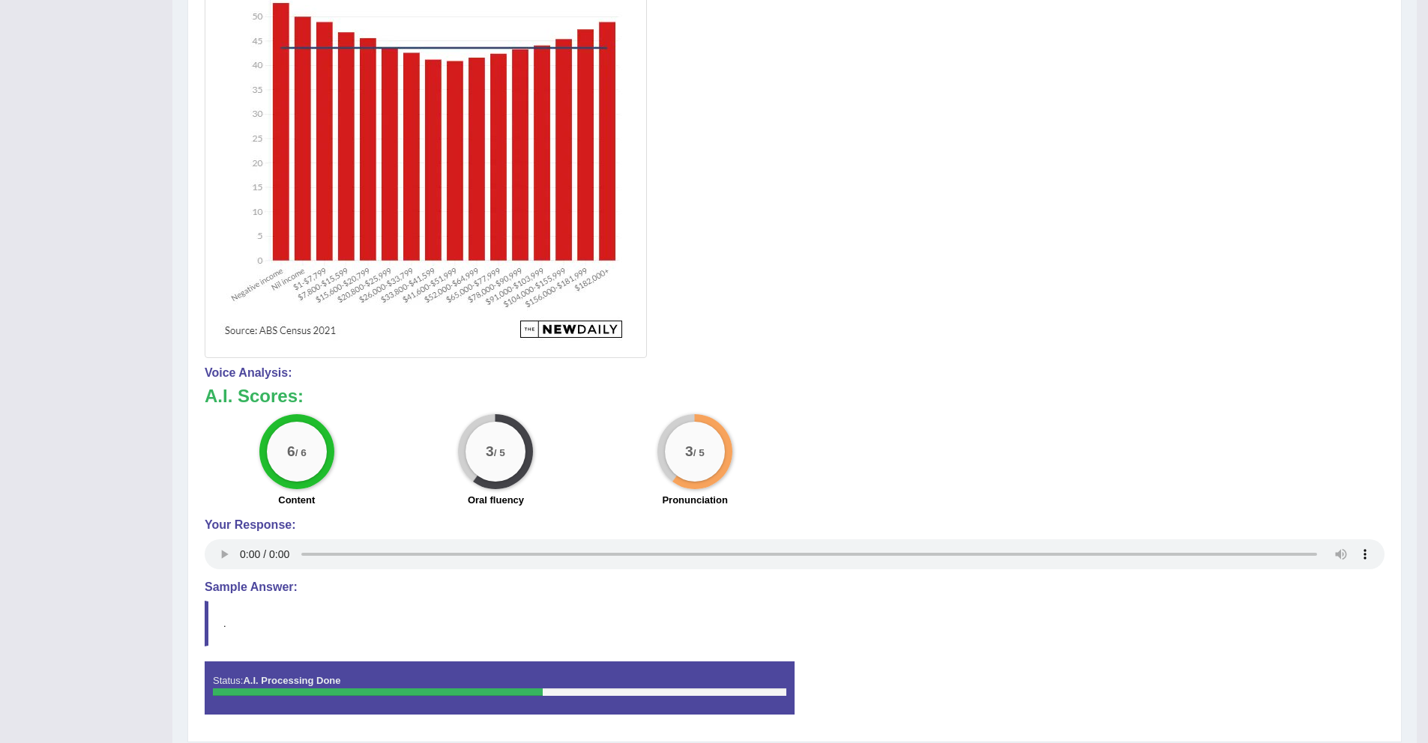
scroll to position [0, 0]
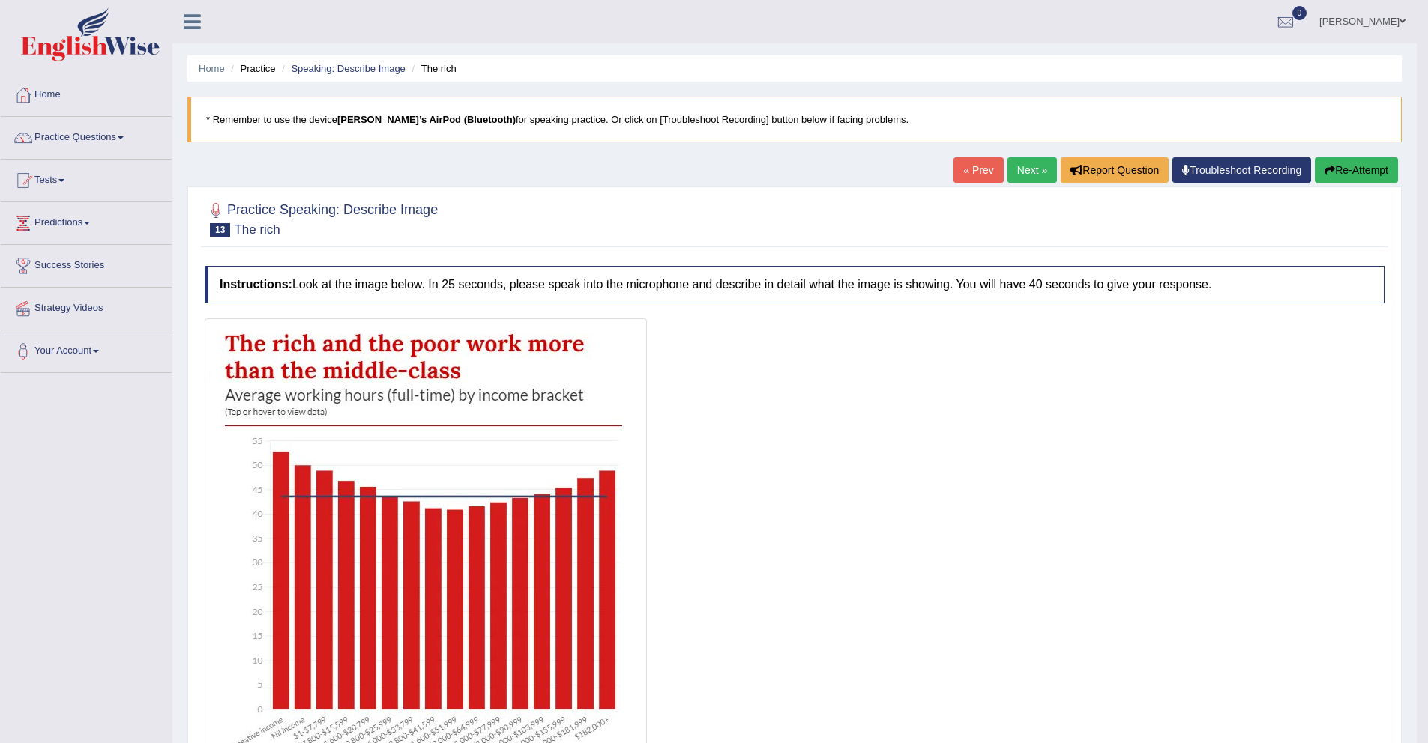
click at [1343, 169] on button "Re-Attempt" at bounding box center [1355, 169] width 83 height 25
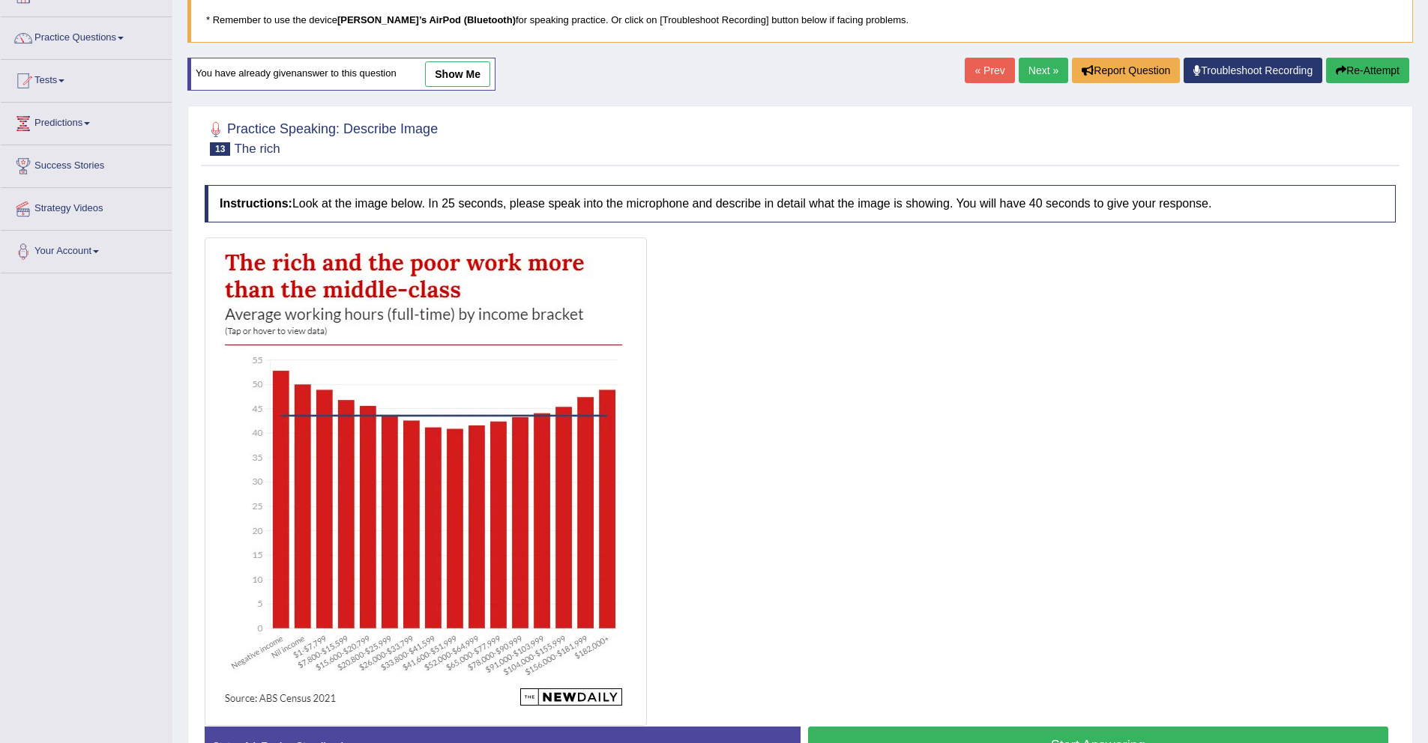
scroll to position [199, 0]
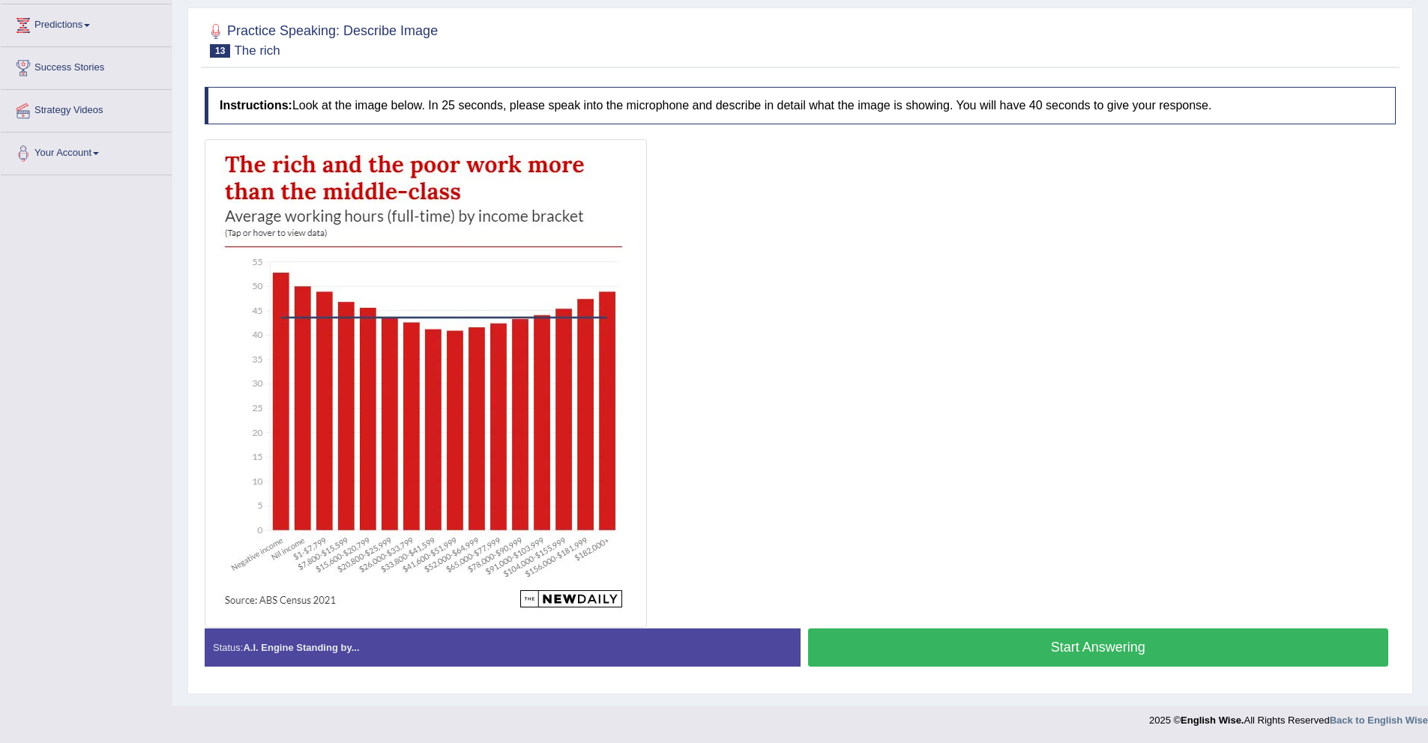
click at [1039, 643] on button "Start Answering" at bounding box center [1098, 648] width 581 height 38
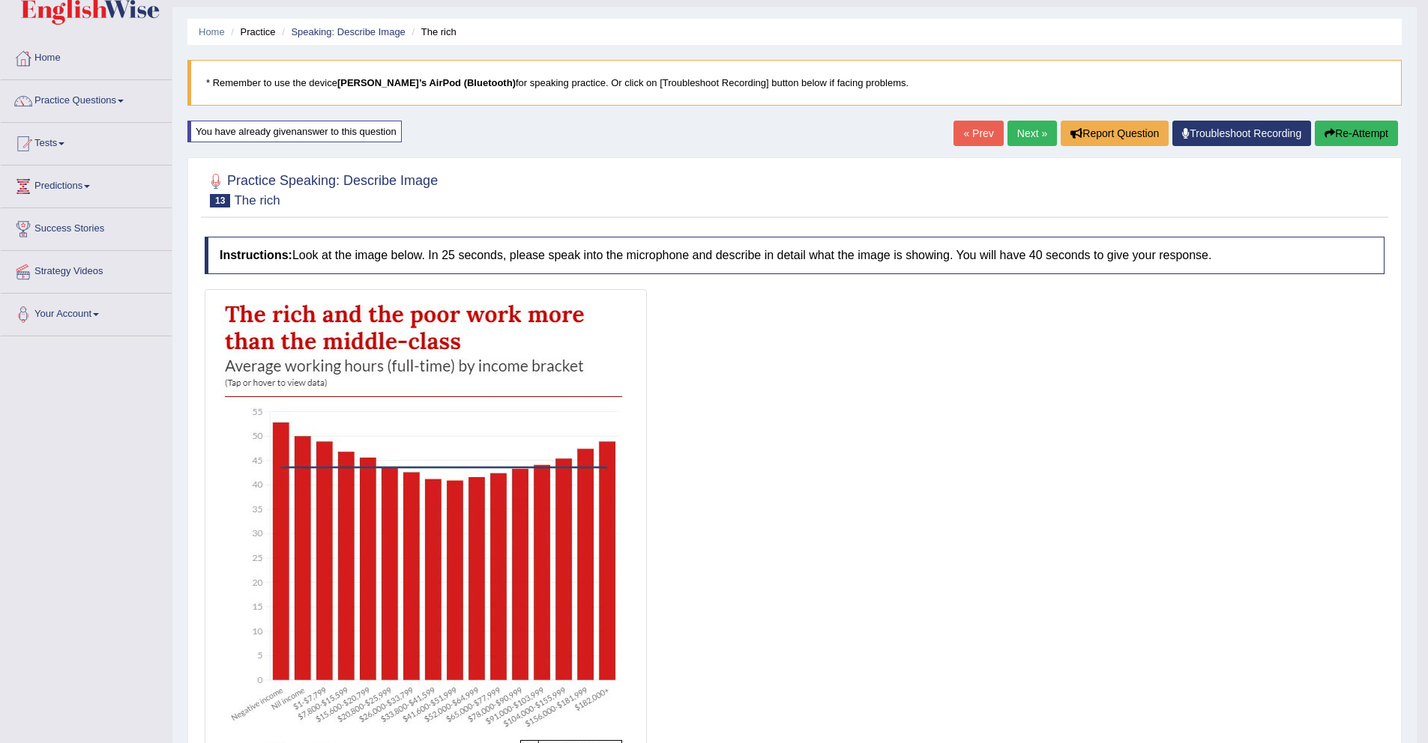
scroll to position [8, 0]
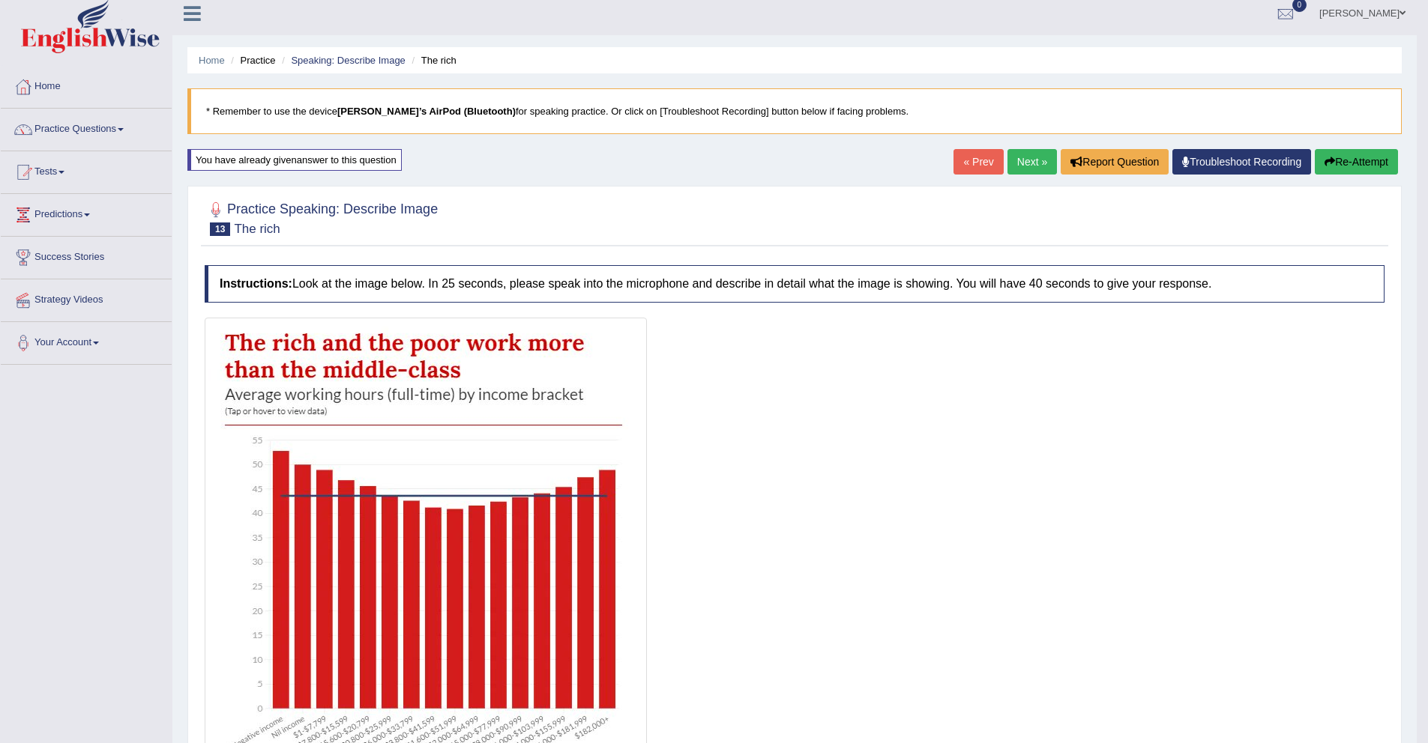
click at [1030, 168] on link "Next »" at bounding box center [1031, 161] width 49 height 25
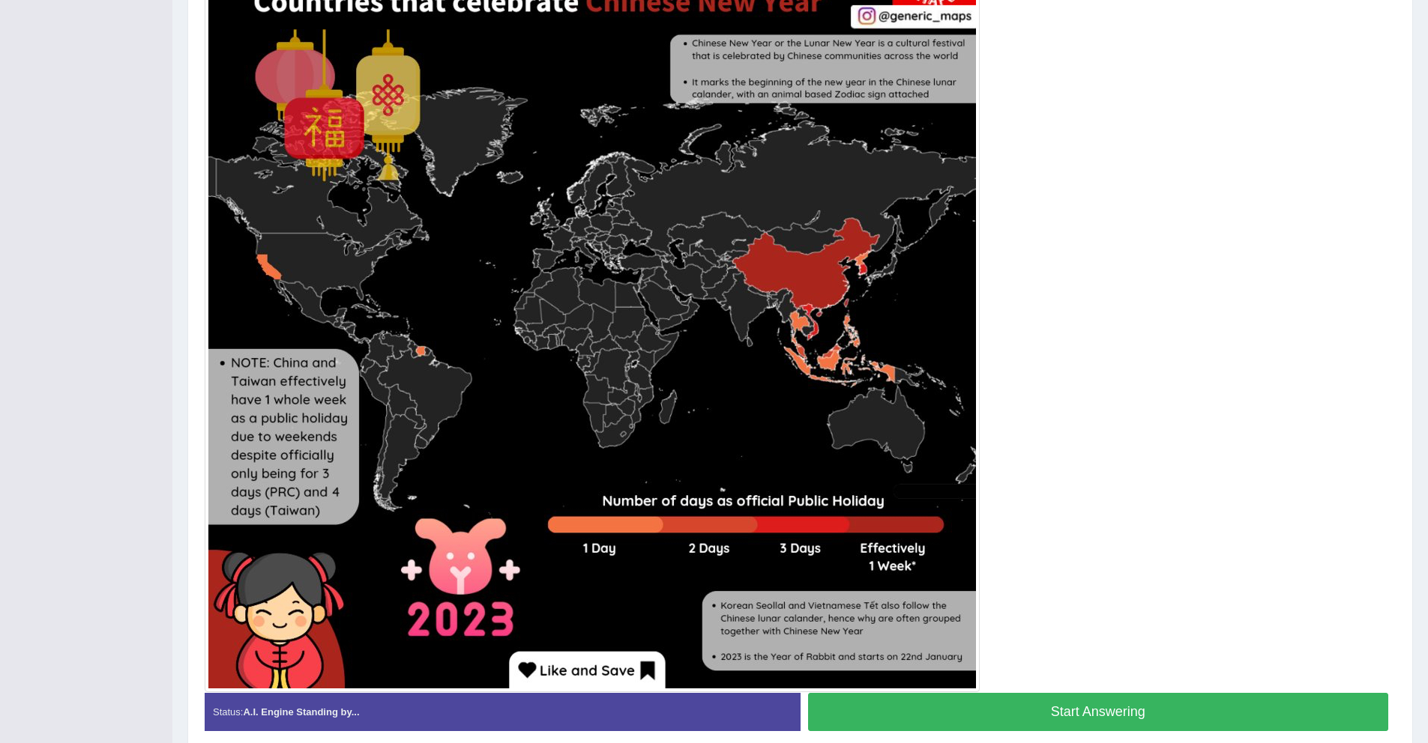
scroll to position [466, 0]
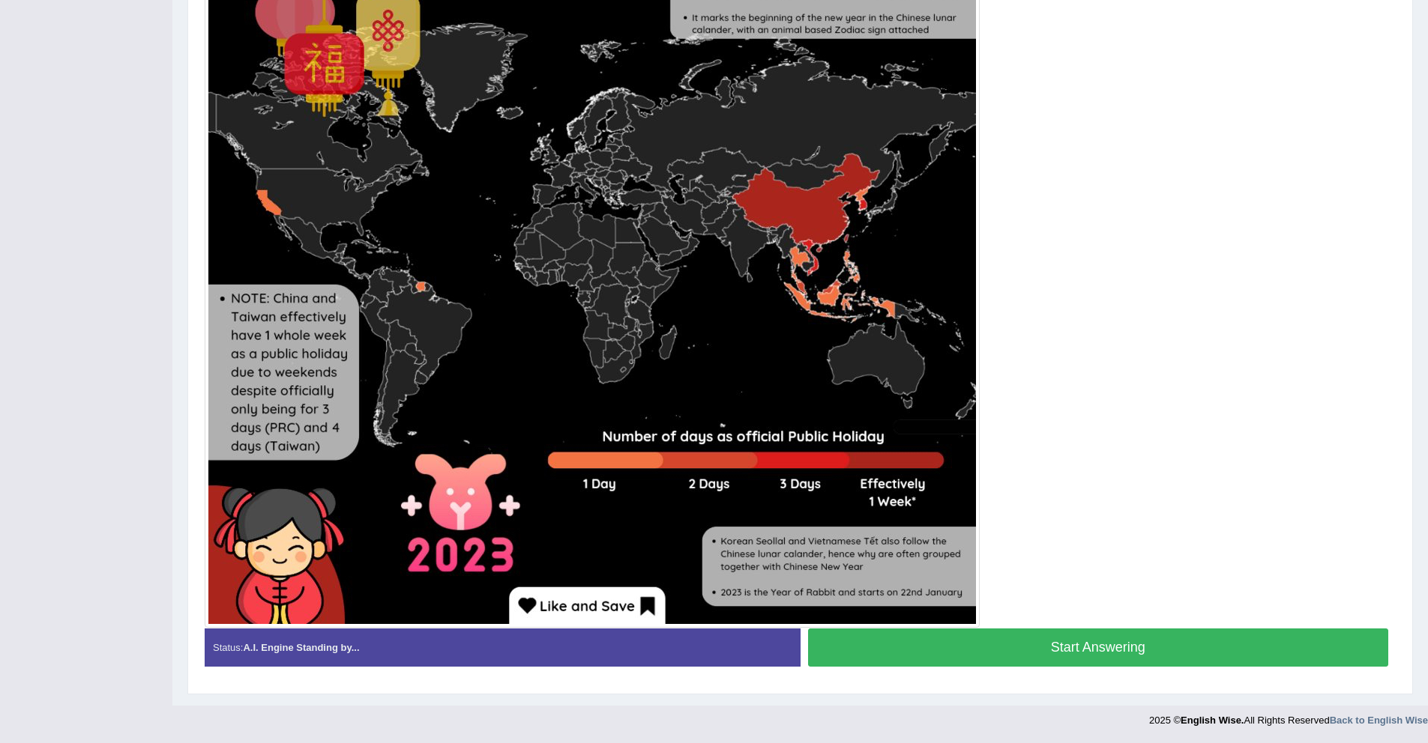
click at [976, 650] on button "Start Answering" at bounding box center [1098, 648] width 581 height 38
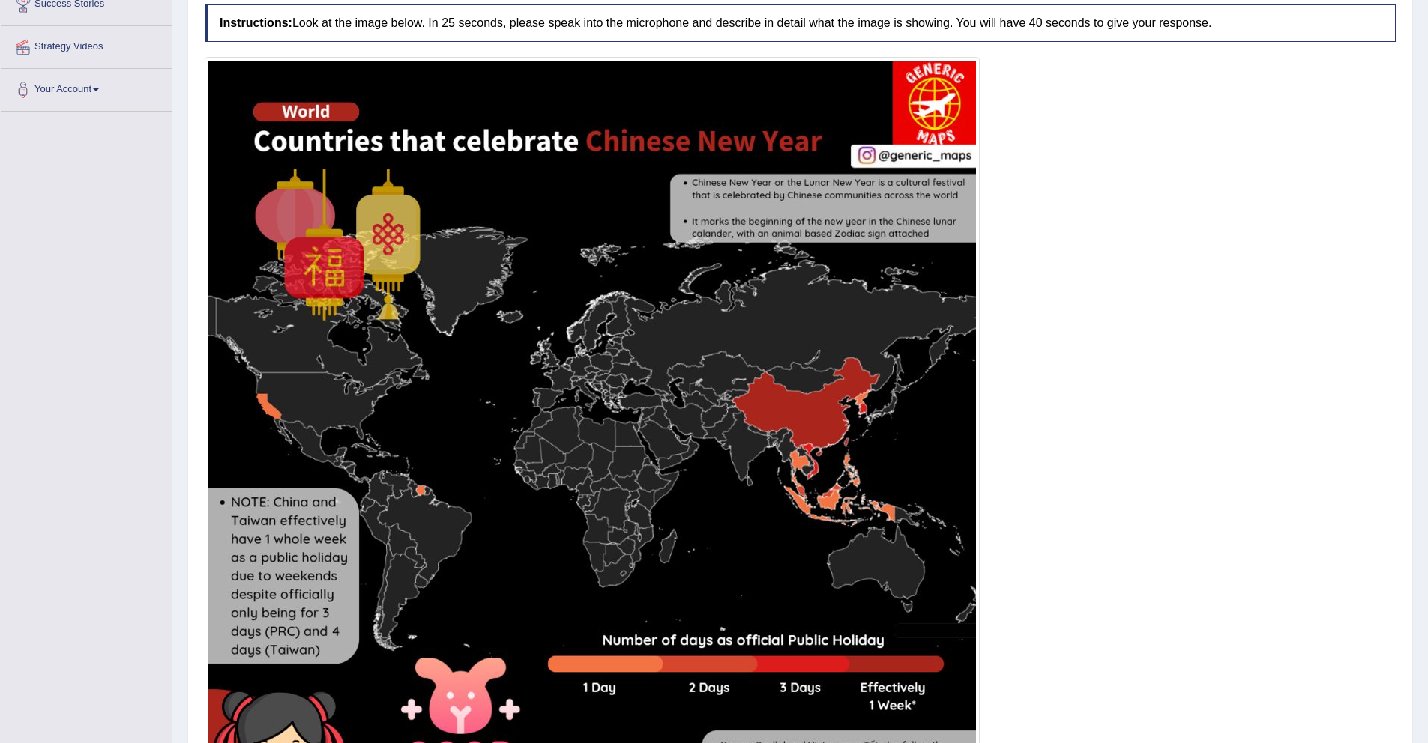
scroll to position [480, 0]
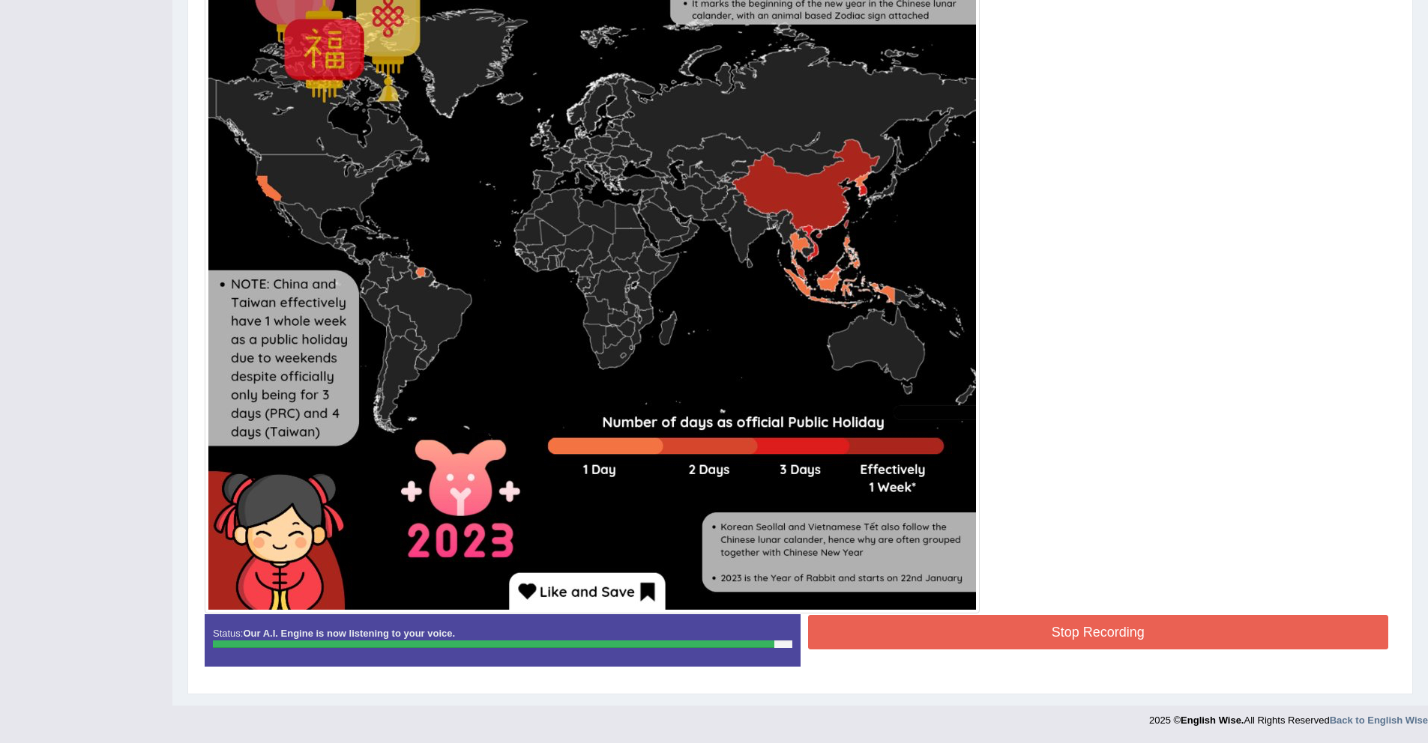
click at [1036, 635] on button "Stop Recording" at bounding box center [1098, 632] width 581 height 34
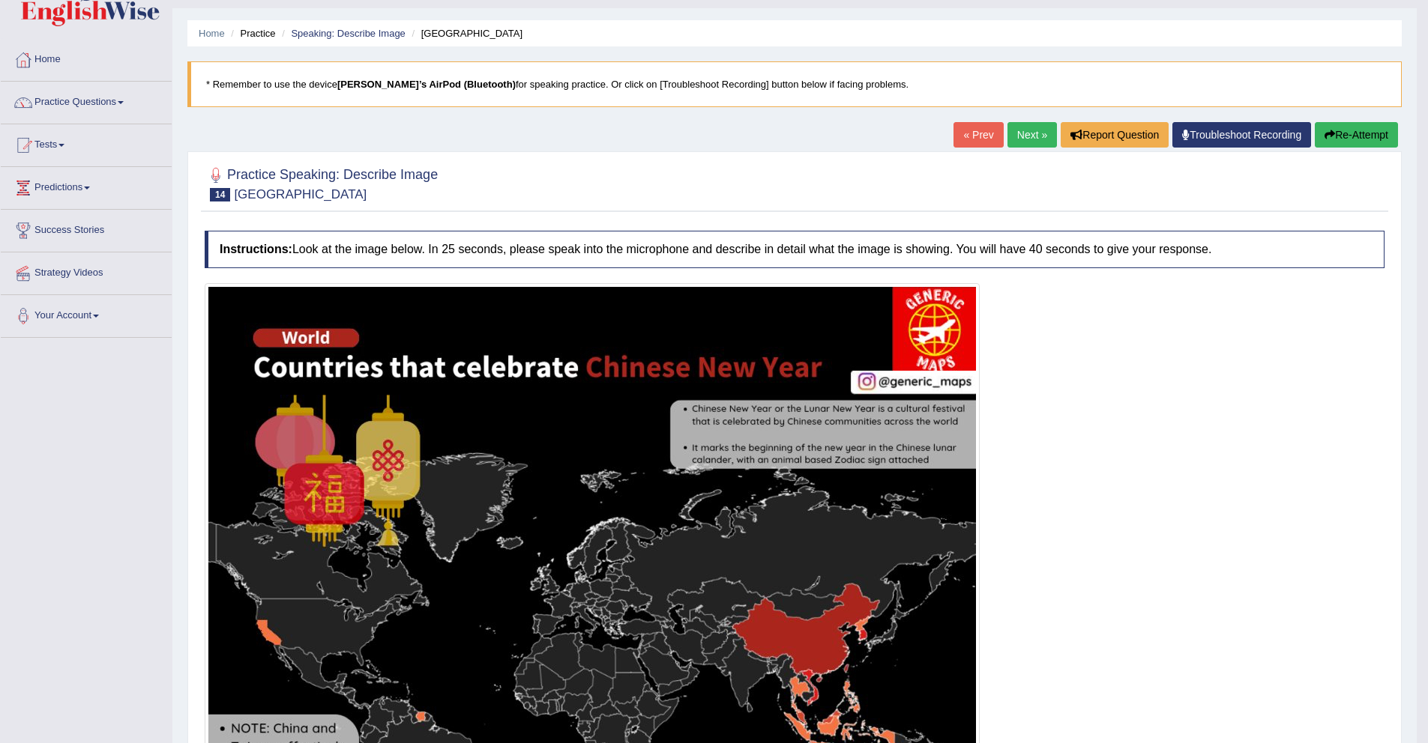
scroll to position [0, 0]
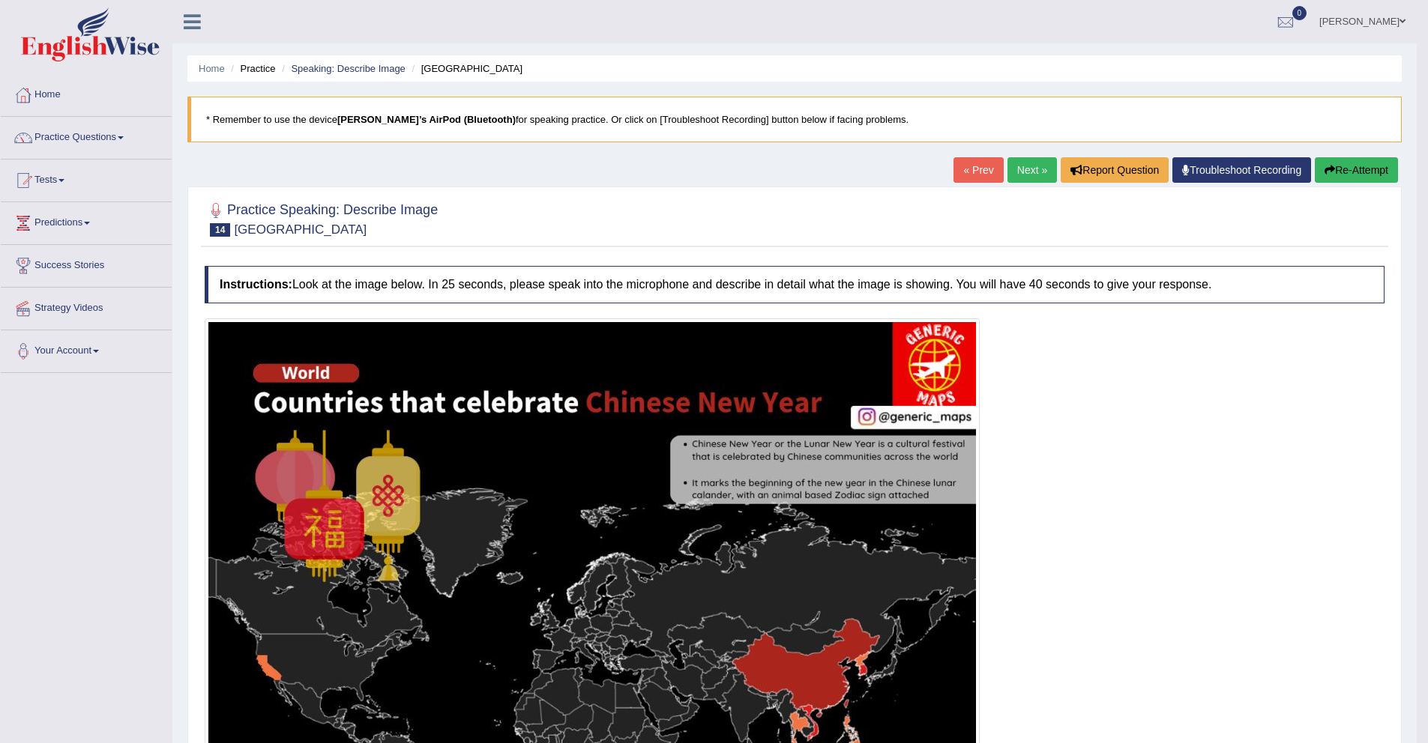
click at [1027, 167] on link "Next »" at bounding box center [1031, 169] width 49 height 25
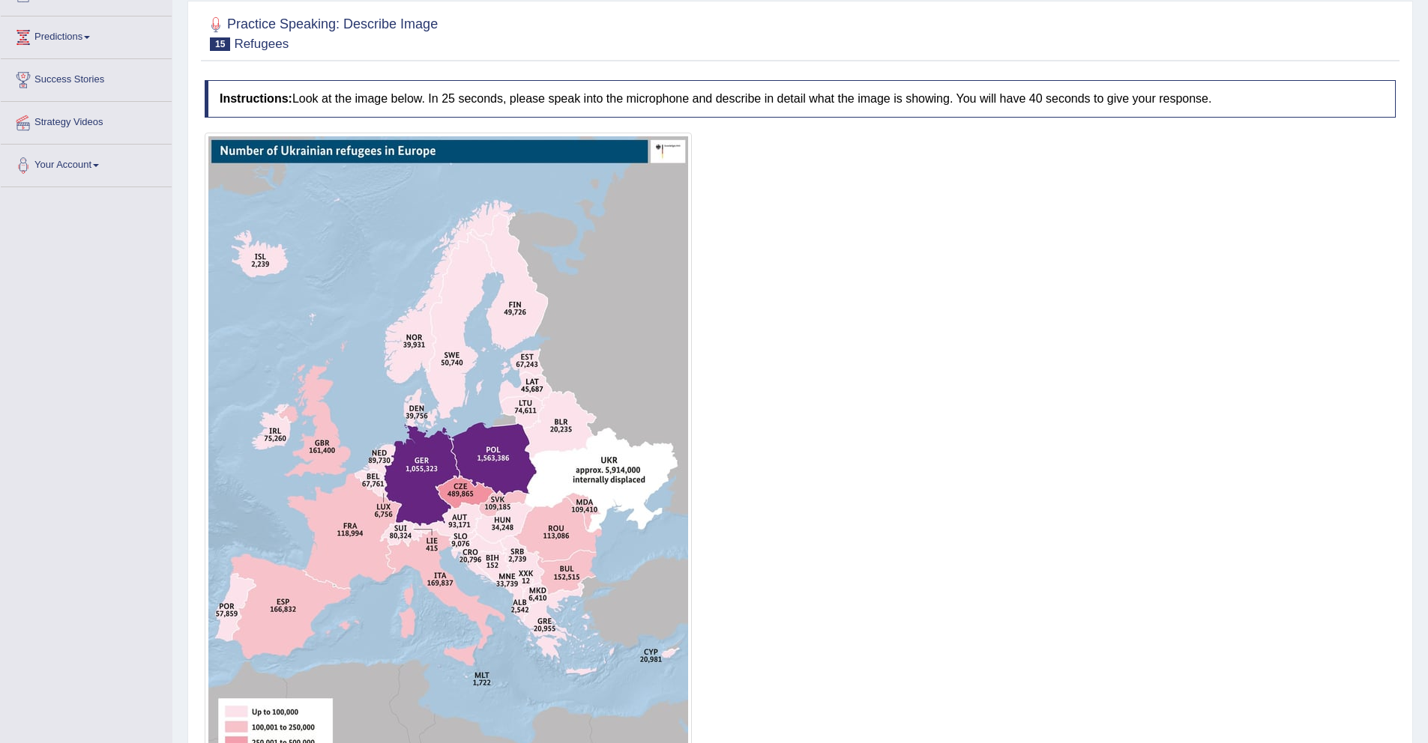
scroll to position [189, 0]
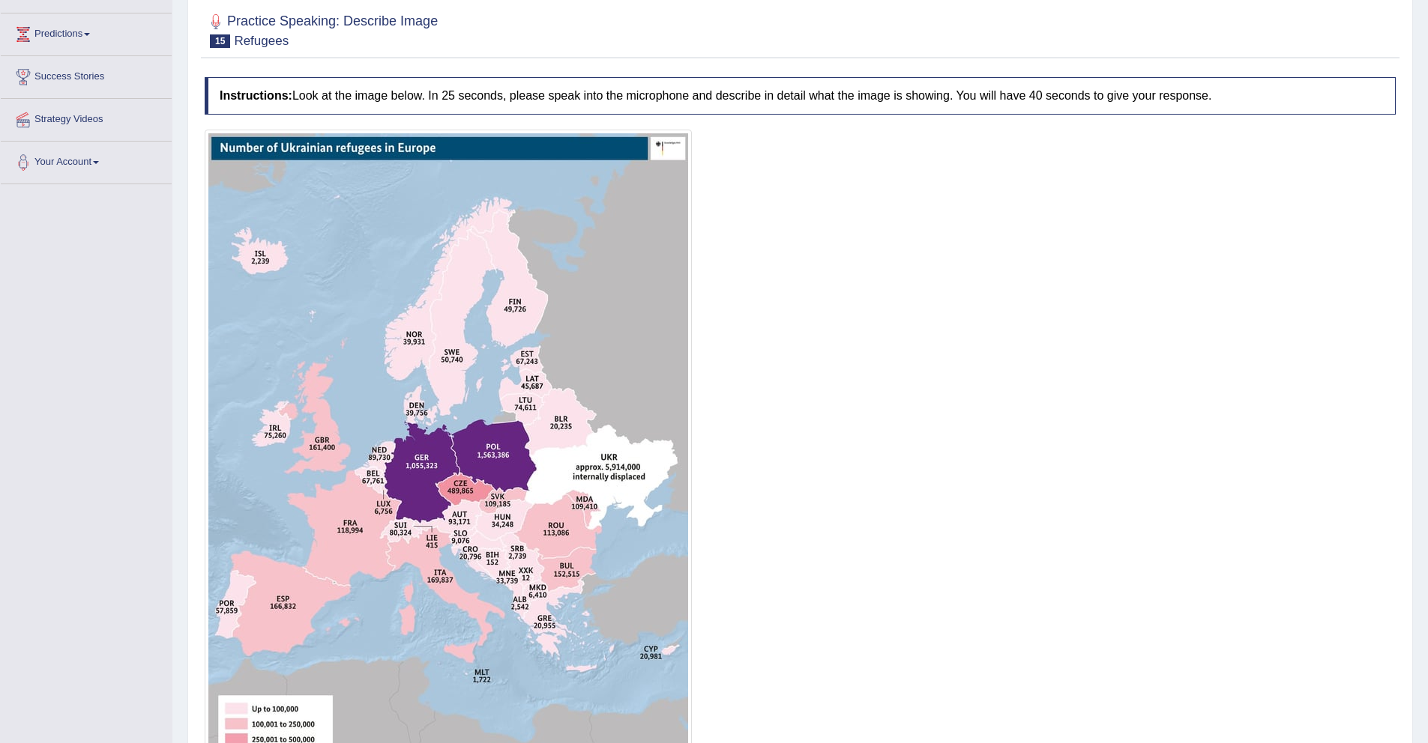
click at [667, 147] on img at bounding box center [448, 472] width 480 height 678
click at [260, 261] on img at bounding box center [448, 472] width 480 height 678
click at [432, 473] on img at bounding box center [448, 472] width 480 height 678
click at [492, 463] on img at bounding box center [448, 472] width 480 height 678
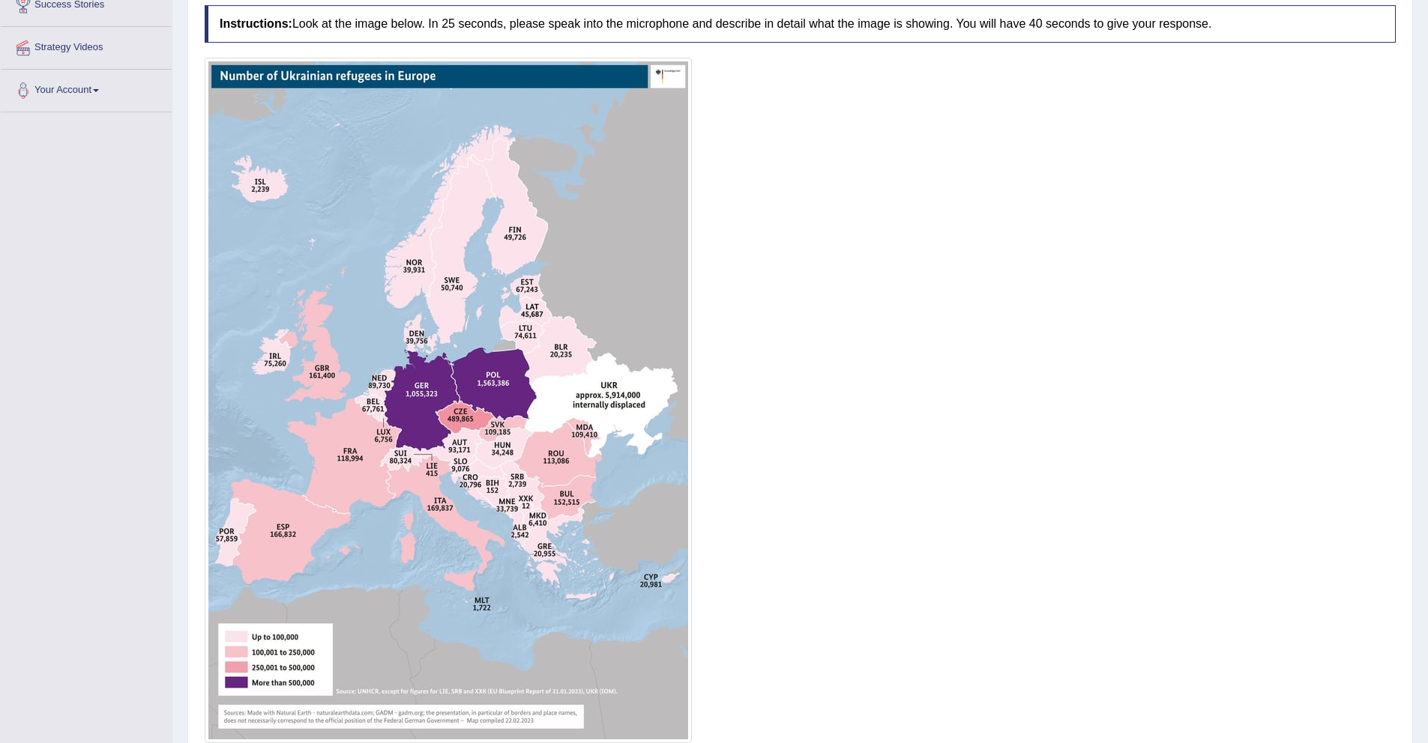
scroll to position [377, 0]
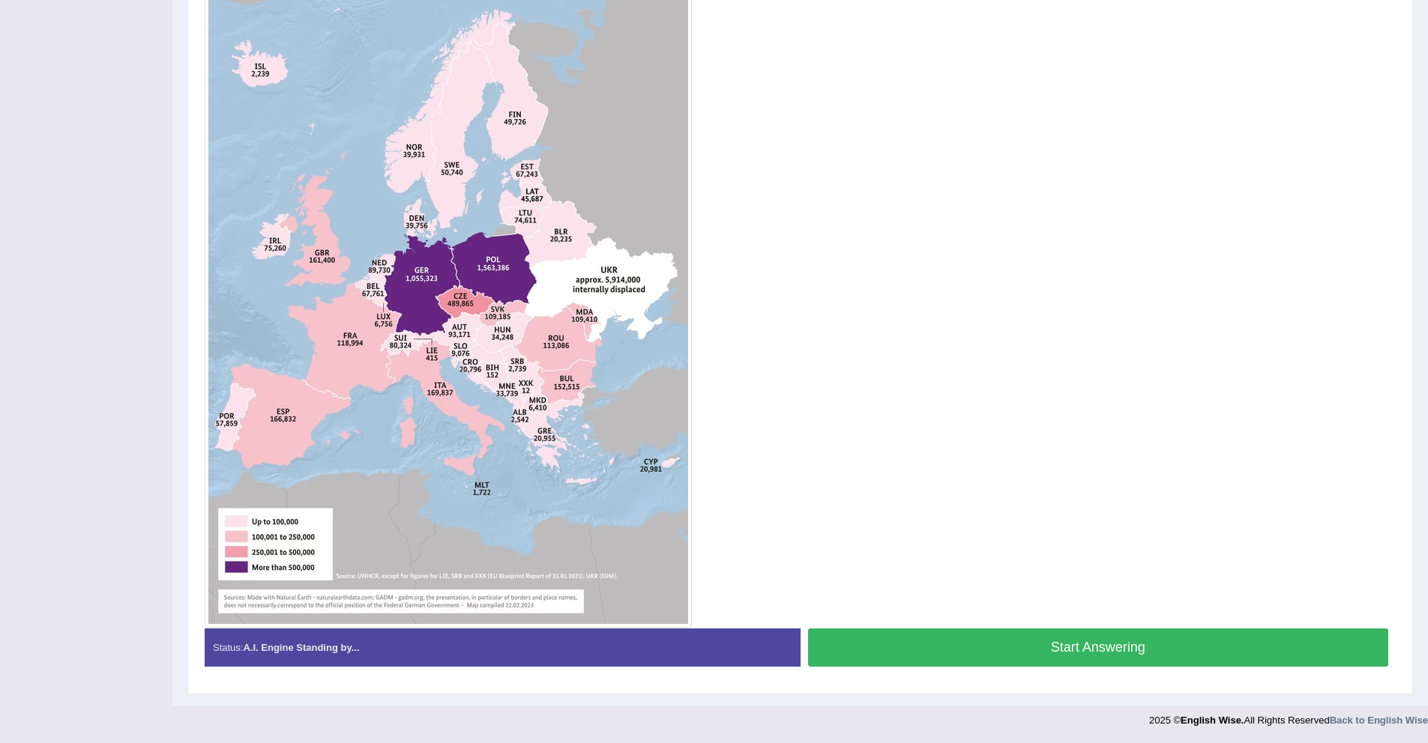
click at [1057, 656] on button "Start Answering" at bounding box center [1098, 648] width 581 height 38
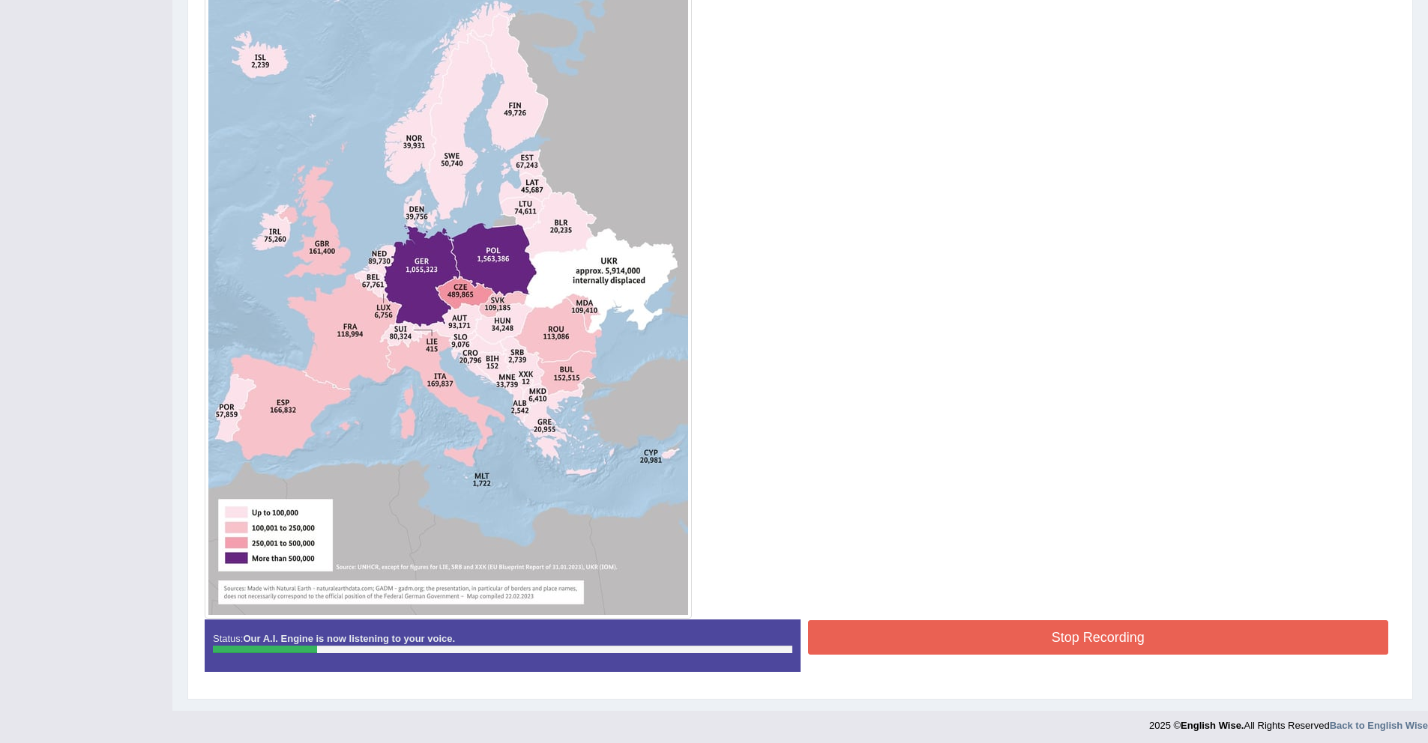
scroll to position [391, 0]
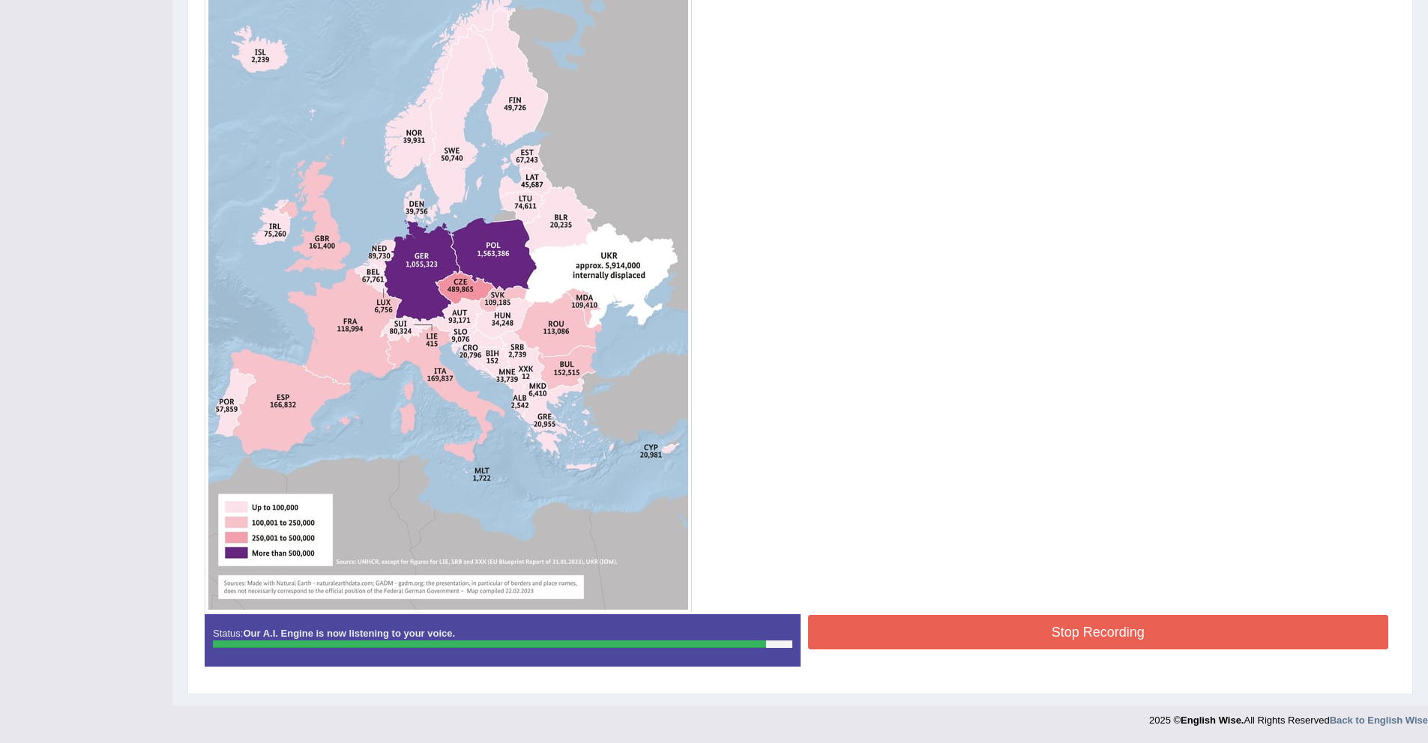
click at [1045, 628] on button "Stop Recording" at bounding box center [1098, 632] width 581 height 34
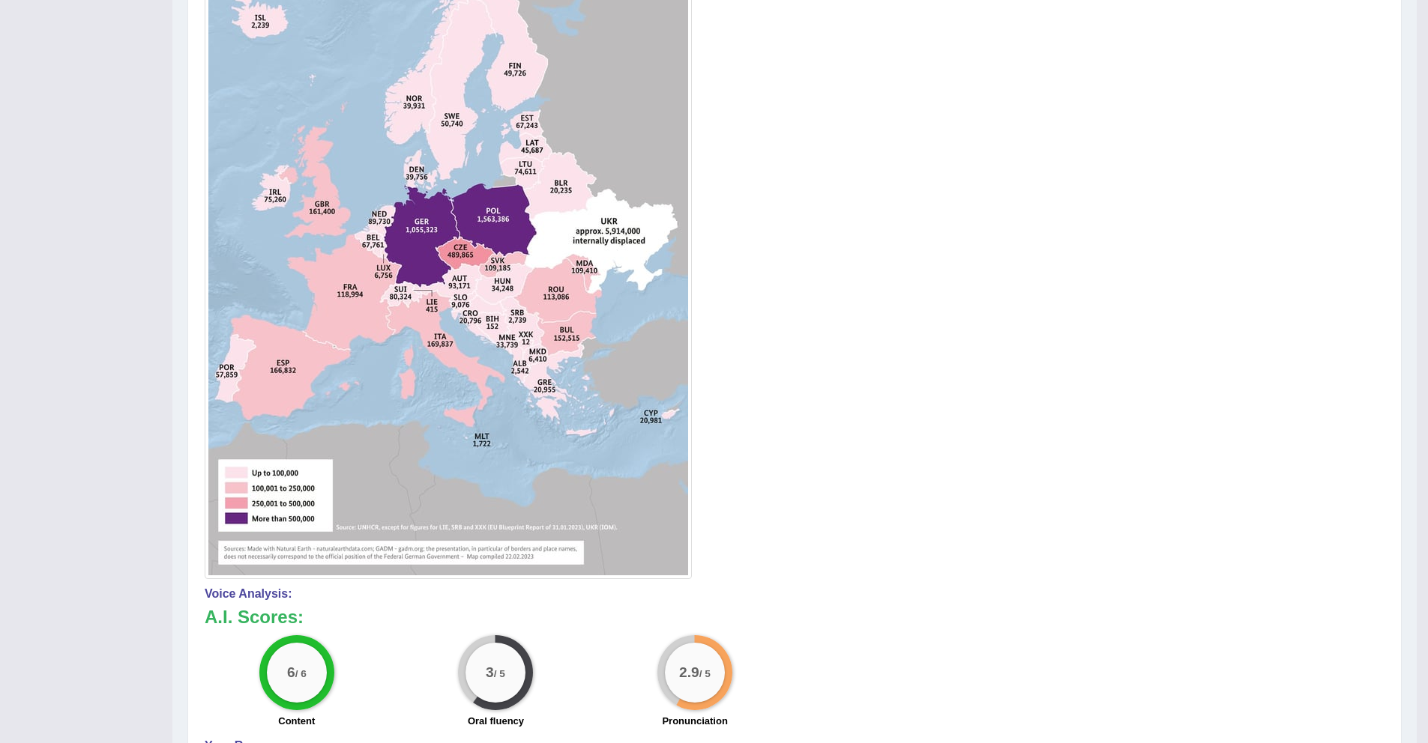
scroll to position [0, 0]
